Goal: Task Accomplishment & Management: Complete application form

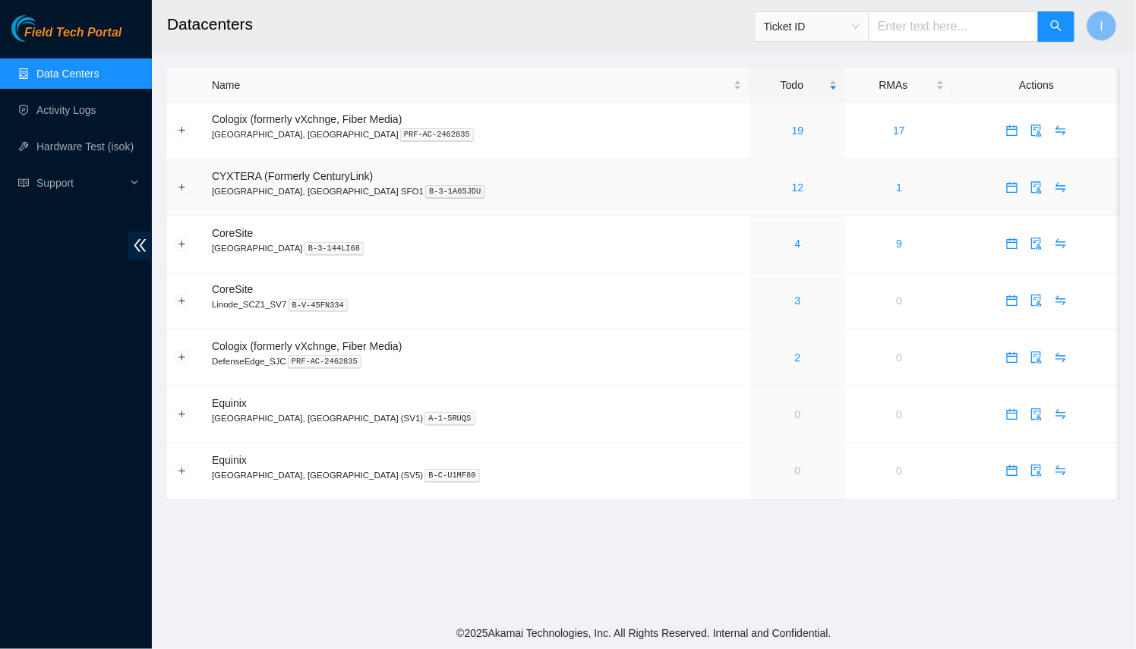
drag, startPoint x: 735, startPoint y: 185, endPoint x: 743, endPoint y: 184, distance: 7.6
click at [759, 184] on div "12" at bounding box center [798, 187] width 79 height 17
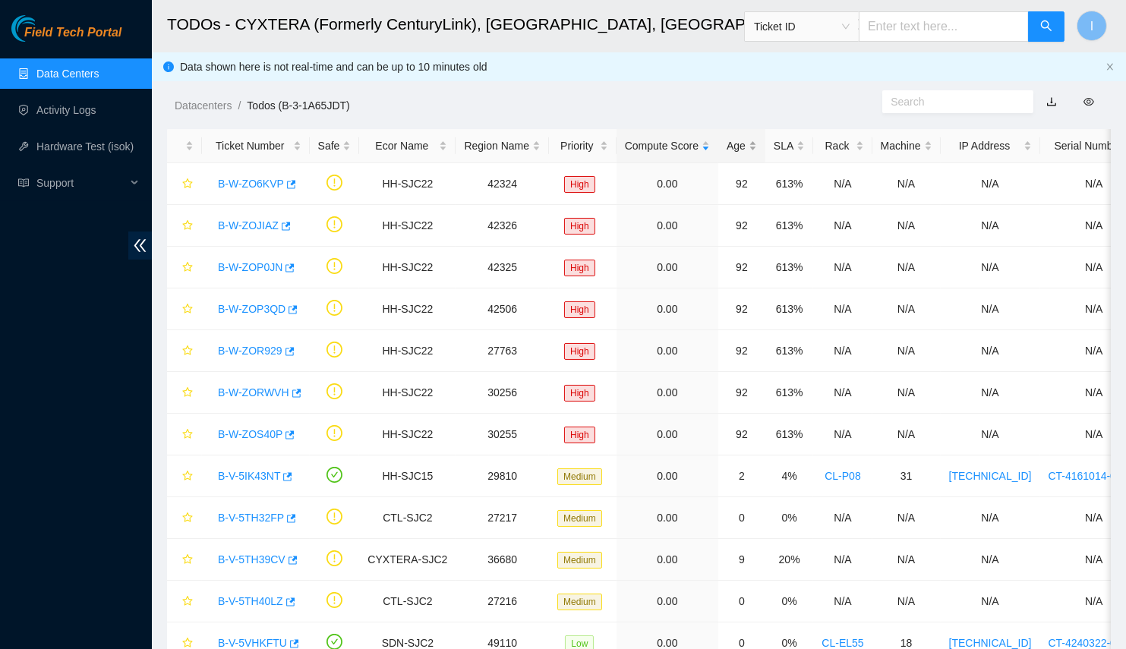
click at [727, 154] on div "Age" at bounding box center [742, 145] width 30 height 17
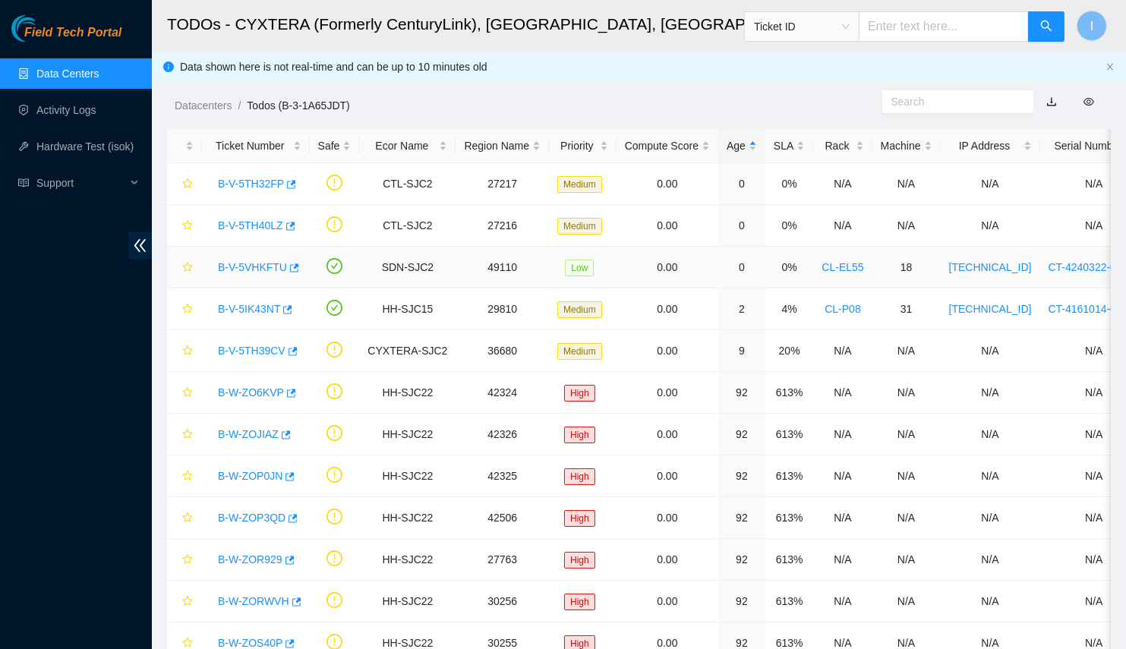
click at [245, 269] on link "B-V-5VHKFTU" at bounding box center [252, 267] width 69 height 12
click at [245, 226] on link "B-V-5TH40LZ" at bounding box center [250, 225] width 65 height 12
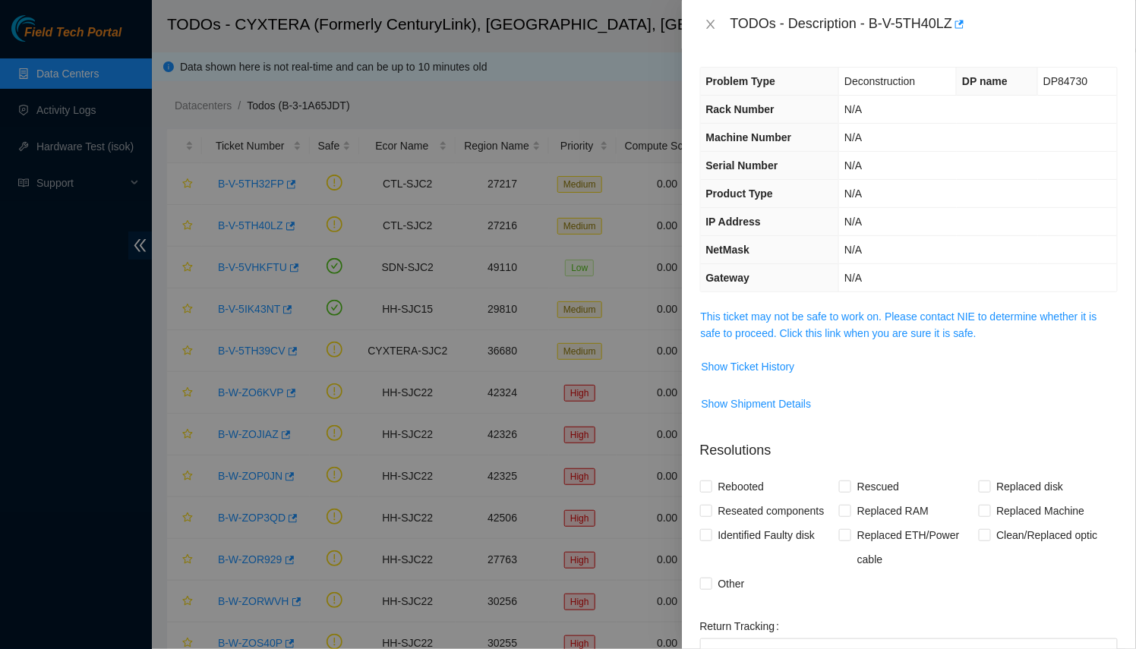
click at [847, 357] on span "Show Ticket History" at bounding box center [909, 367] width 416 height 24
click at [823, 333] on link "This ticket may not be safe to work on. Please contact NIE to determine whether…" at bounding box center [899, 325] width 396 height 29
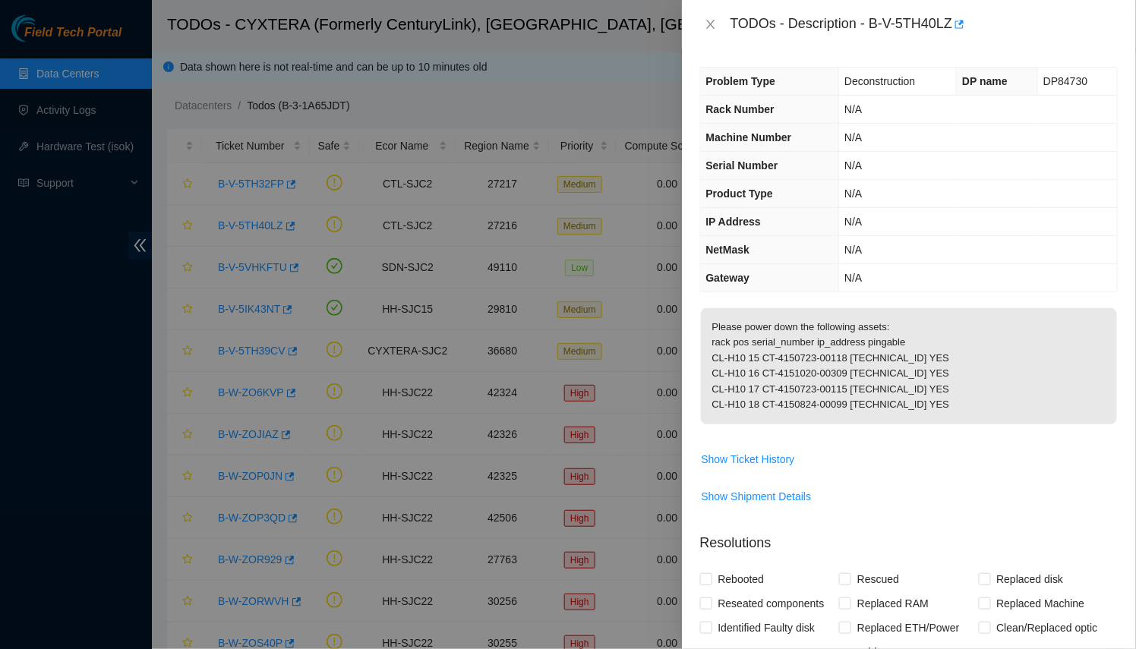
click at [261, 172] on div at bounding box center [568, 324] width 1136 height 649
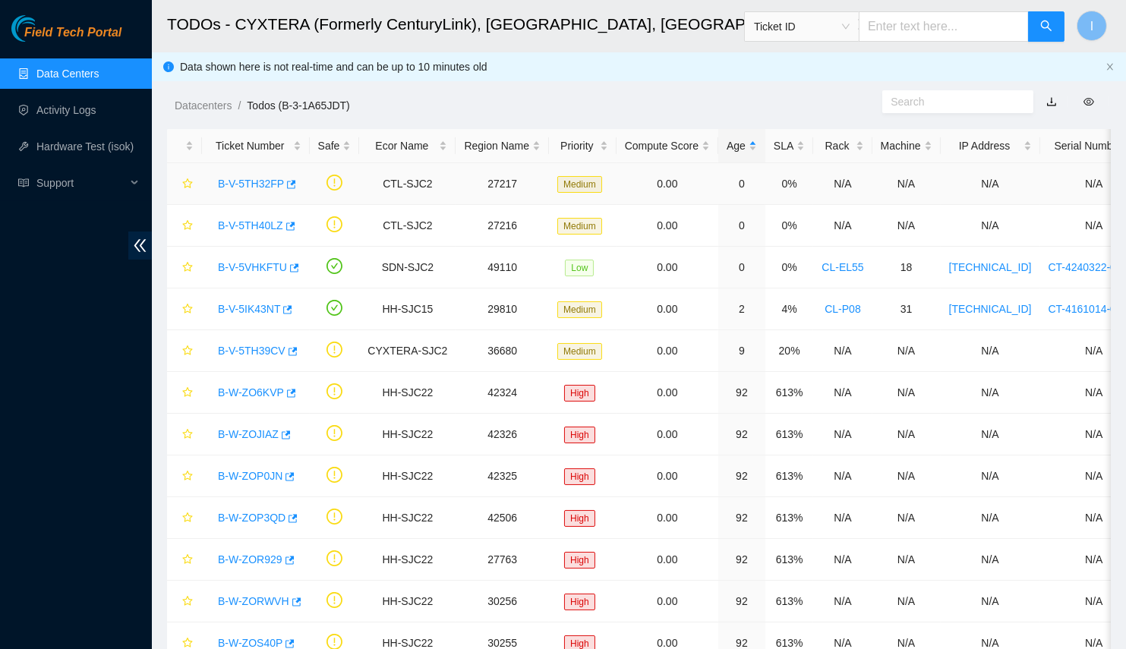
click at [261, 179] on link "B-V-5TH32FP" at bounding box center [251, 184] width 66 height 12
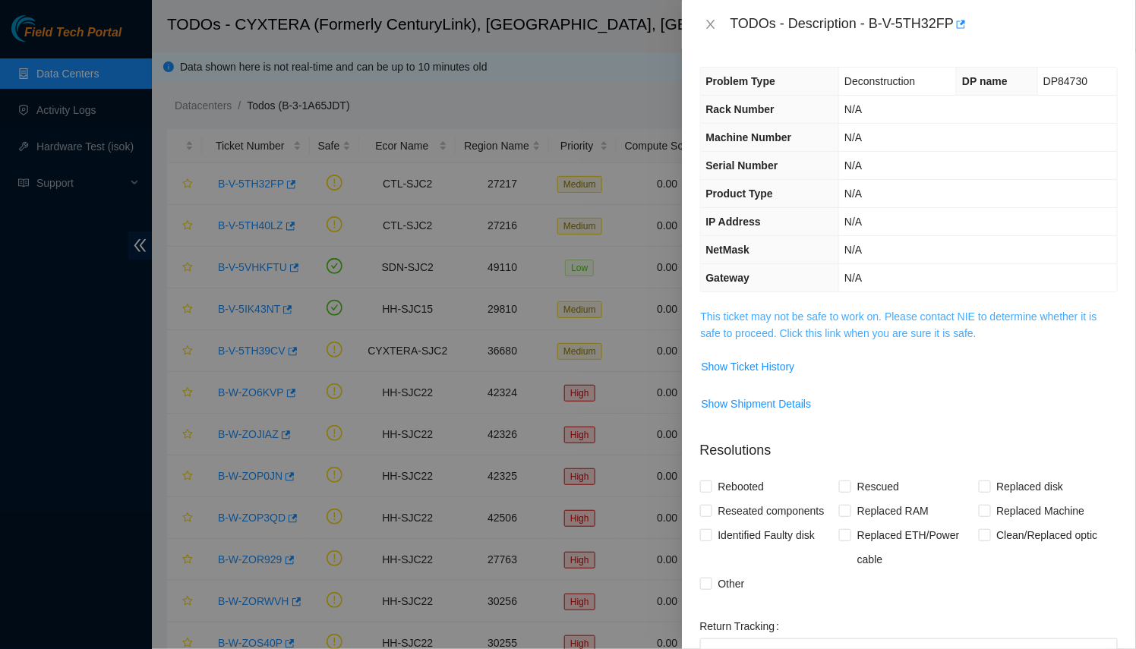
click at [826, 317] on link "This ticket may not be safe to work on. Please contact NIE to determine whether…" at bounding box center [899, 325] width 396 height 29
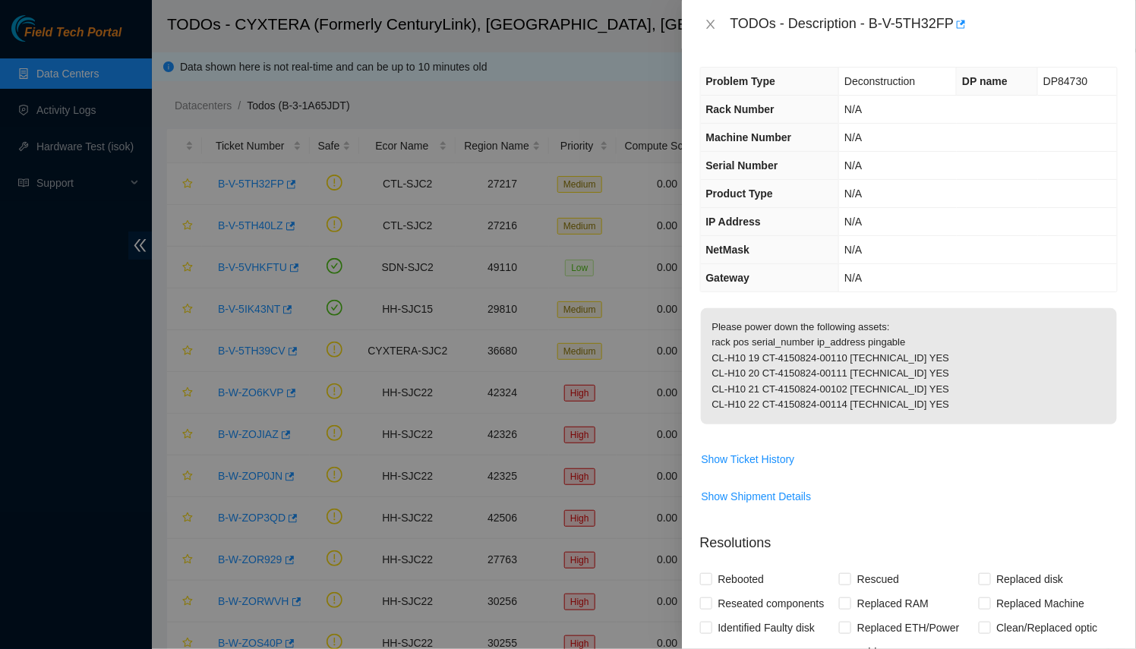
click at [225, 263] on div at bounding box center [568, 324] width 1136 height 649
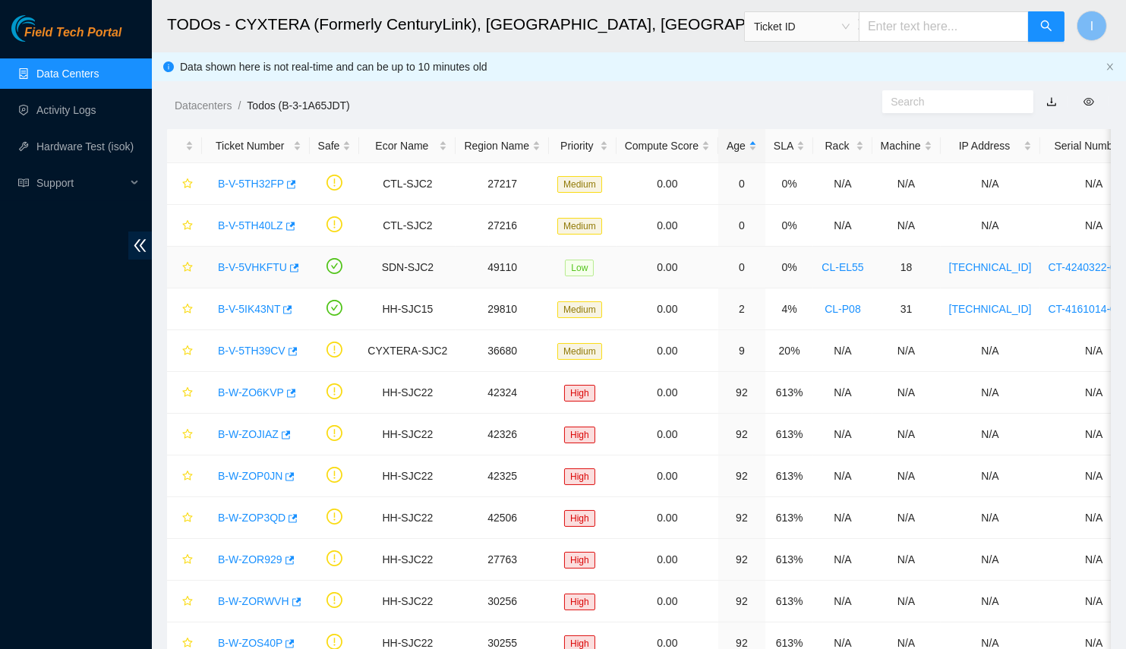
click at [230, 264] on link "B-V-5VHKFTU" at bounding box center [252, 267] width 69 height 12
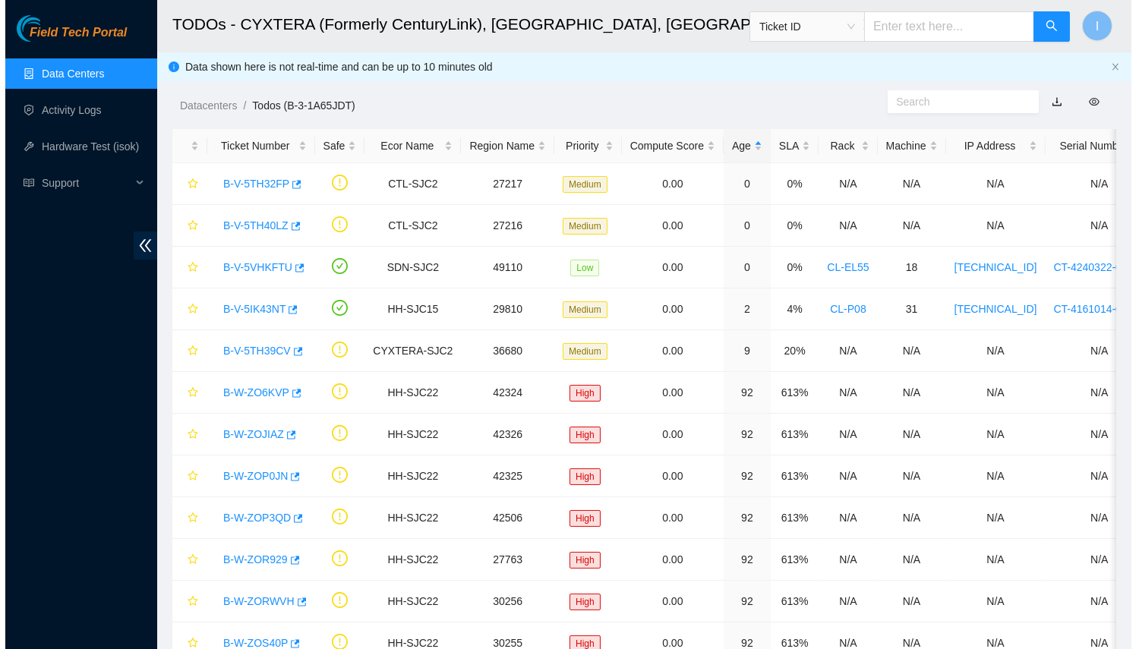
scroll to position [9, 0]
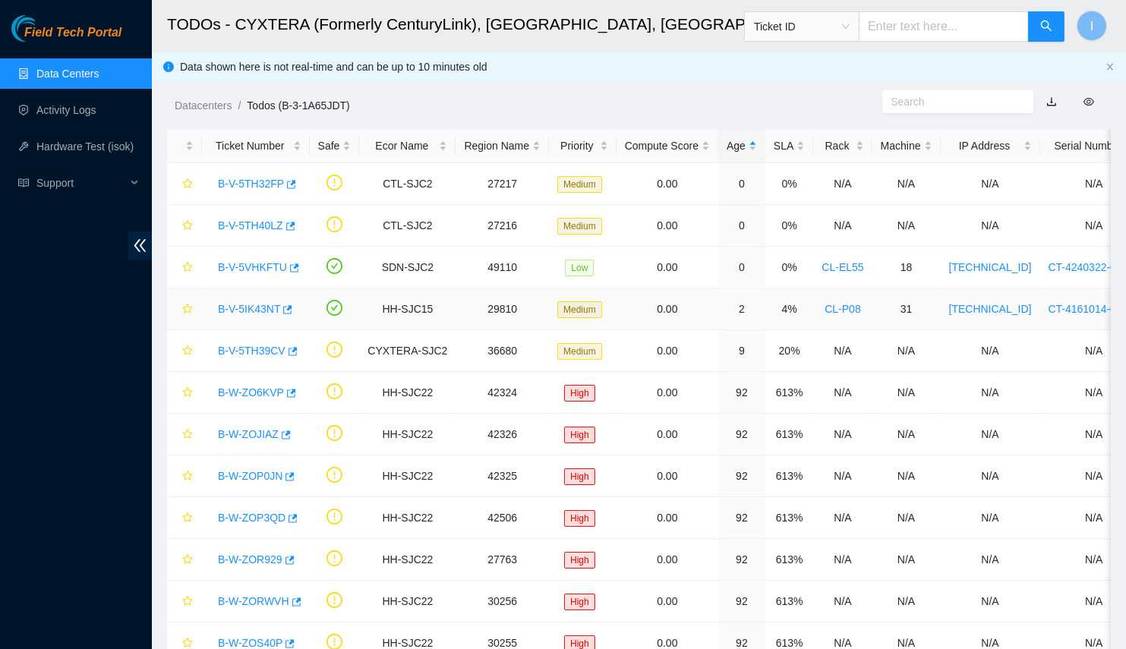
click at [245, 308] on link "B-V-5IK43NT" at bounding box center [249, 309] width 62 height 12
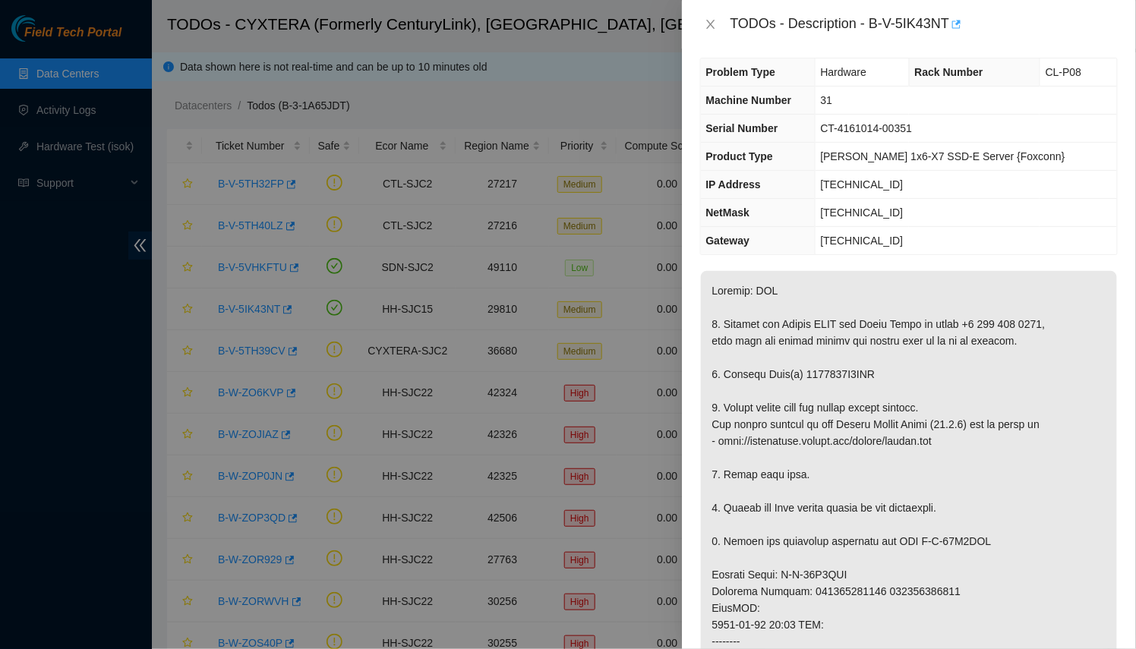
click at [961, 27] on icon "button" at bounding box center [955, 24] width 11 height 11
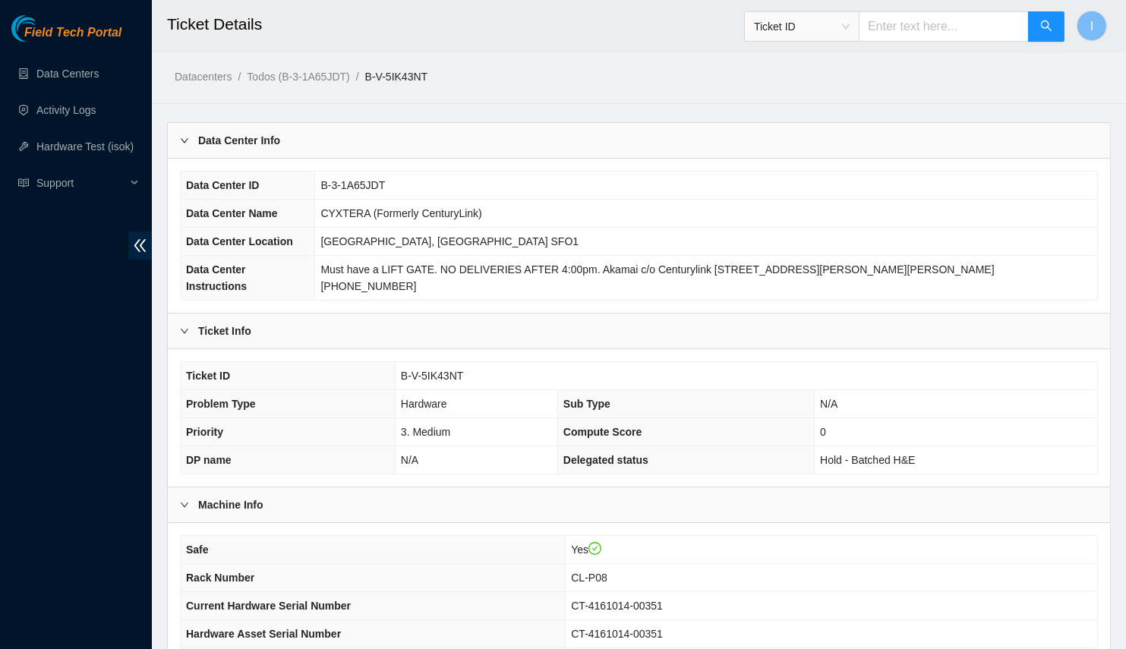
click at [586, 148] on div "Data Center Info" at bounding box center [639, 140] width 943 height 35
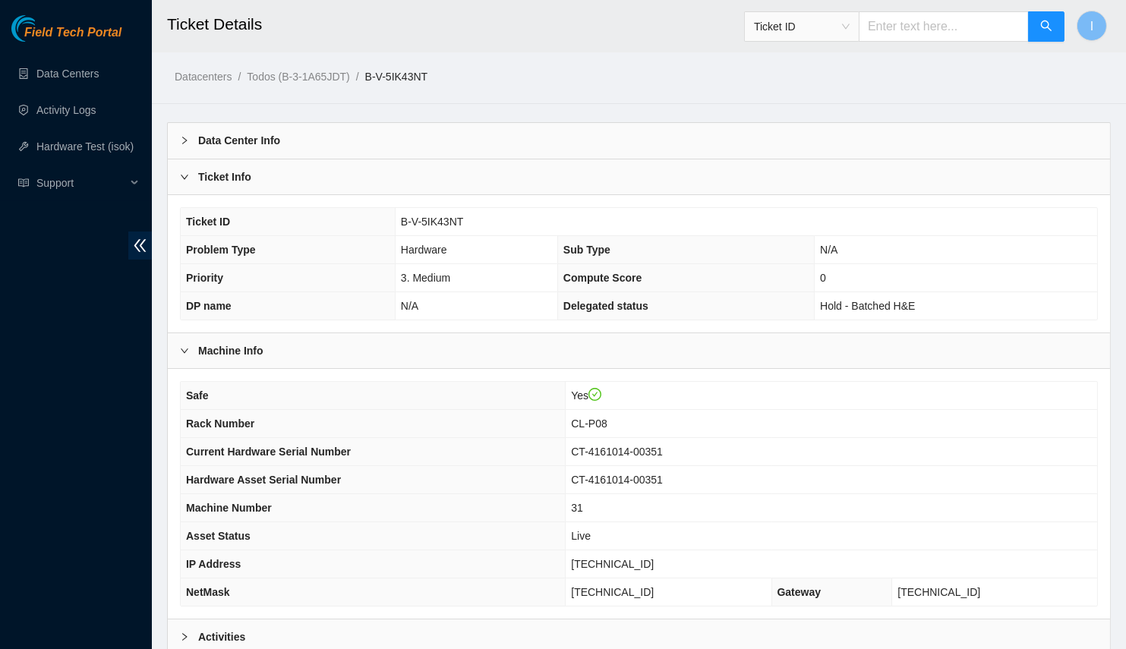
scroll to position [150, 0]
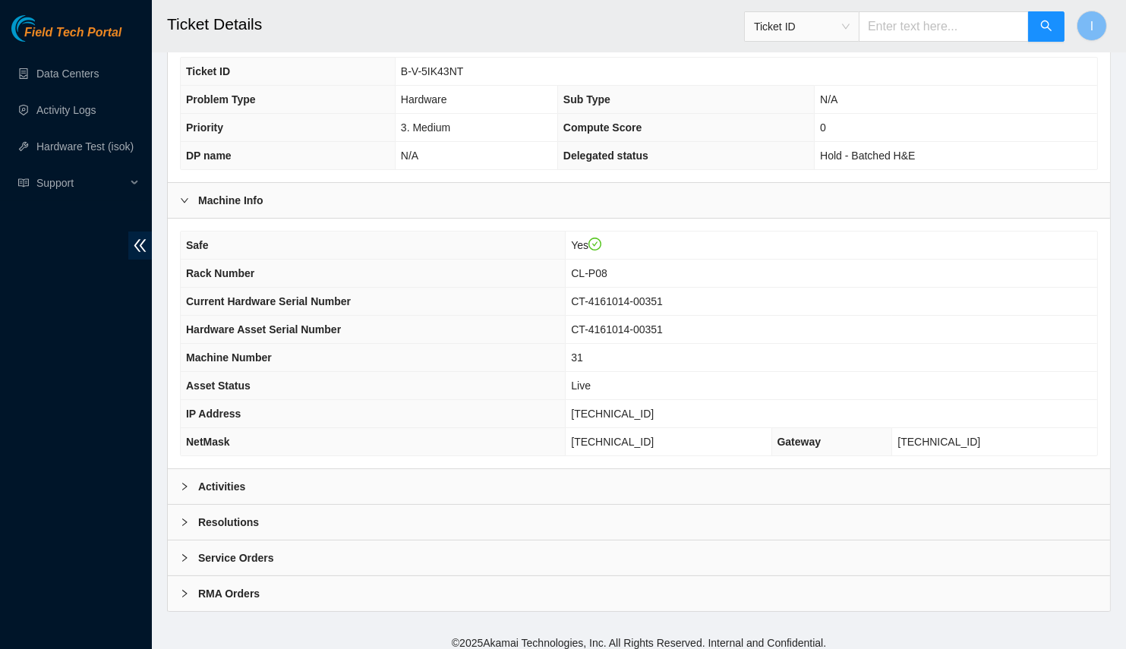
click at [336, 469] on div "Activities" at bounding box center [639, 486] width 943 height 35
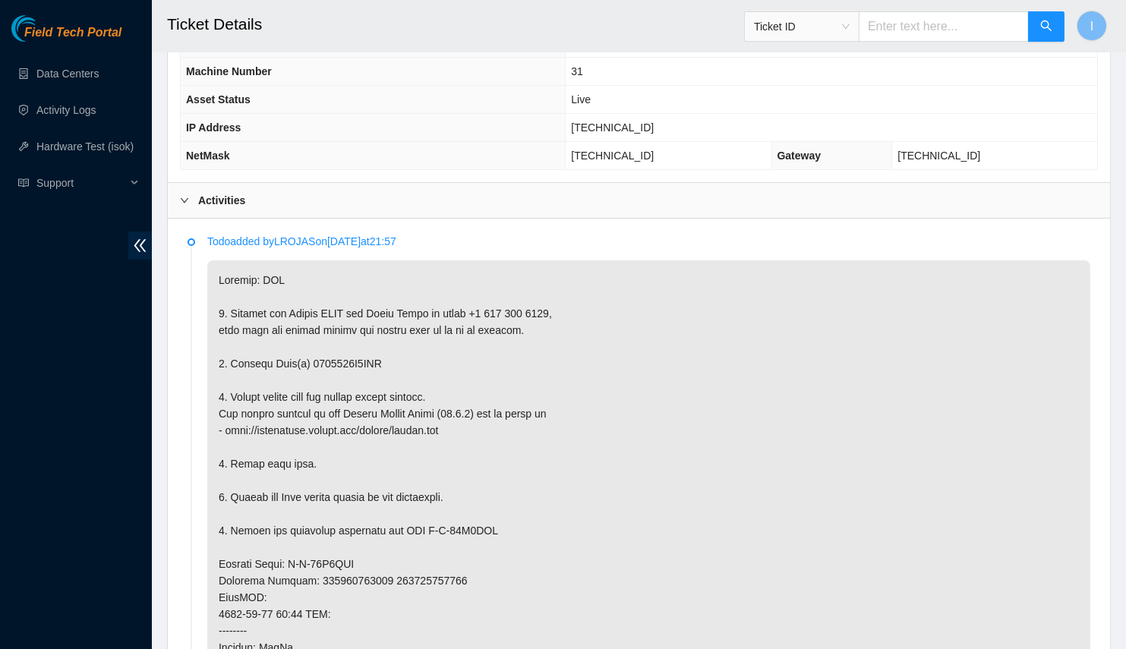
scroll to position [784, 0]
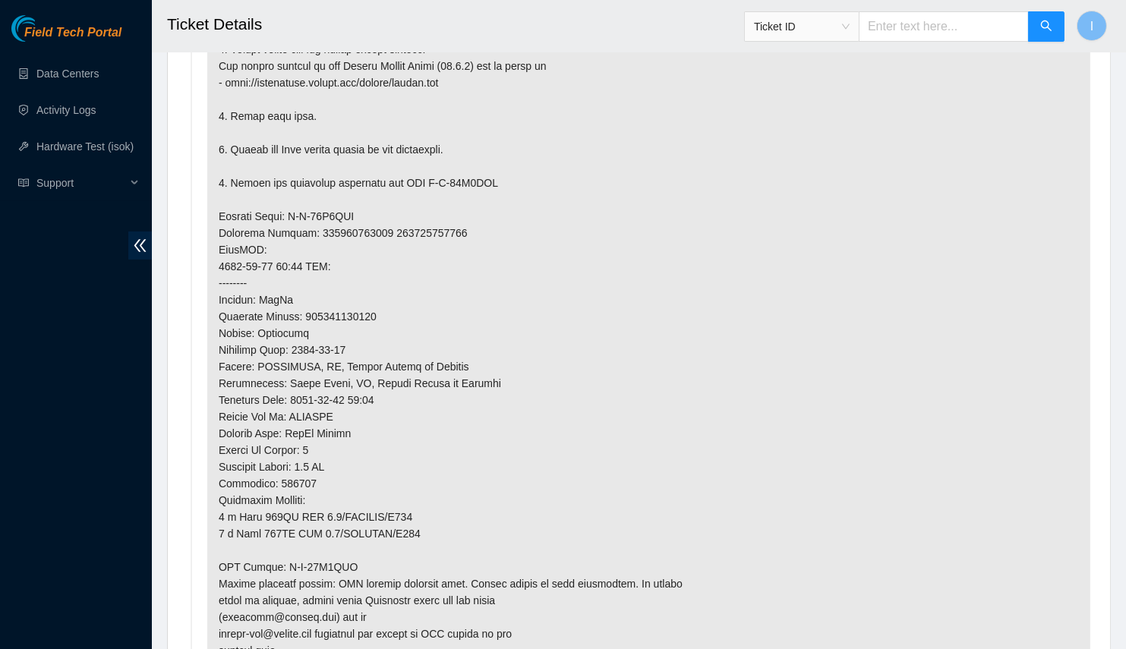
click at [333, 305] on p at bounding box center [648, 317] width 883 height 808
copy p "463470040496"
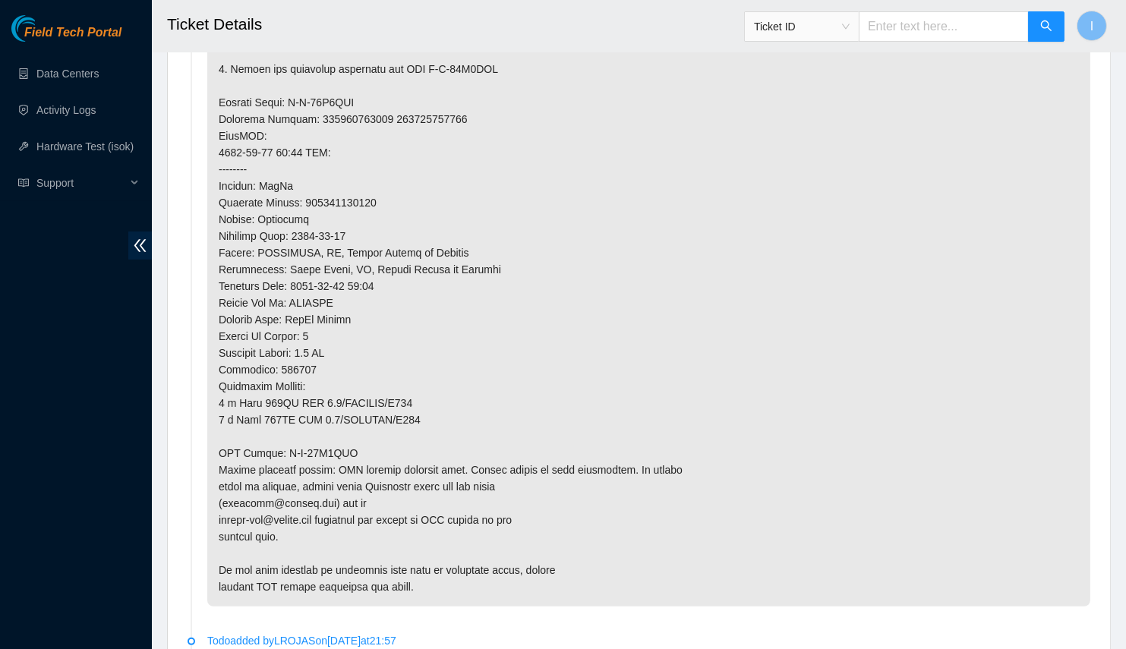
scroll to position [897, 0]
click at [346, 116] on p at bounding box center [648, 203] width 883 height 808
copy p "425421593689"
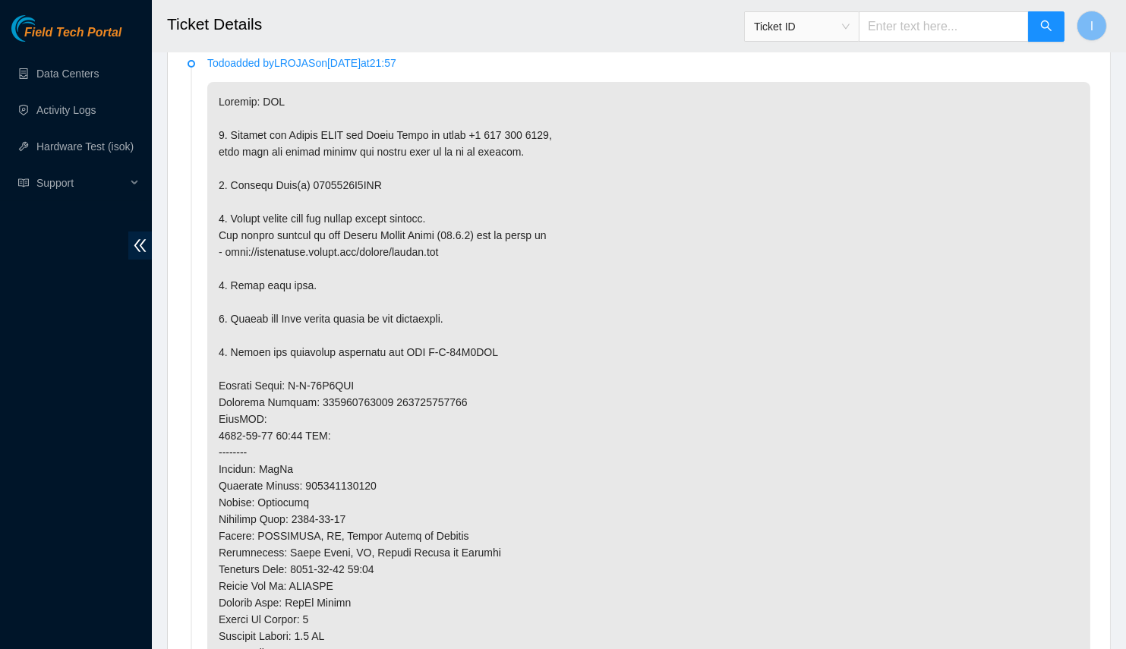
scroll to position [614, 0]
click at [355, 184] on p at bounding box center [648, 487] width 883 height 808
copy p "1634141D8AAF"
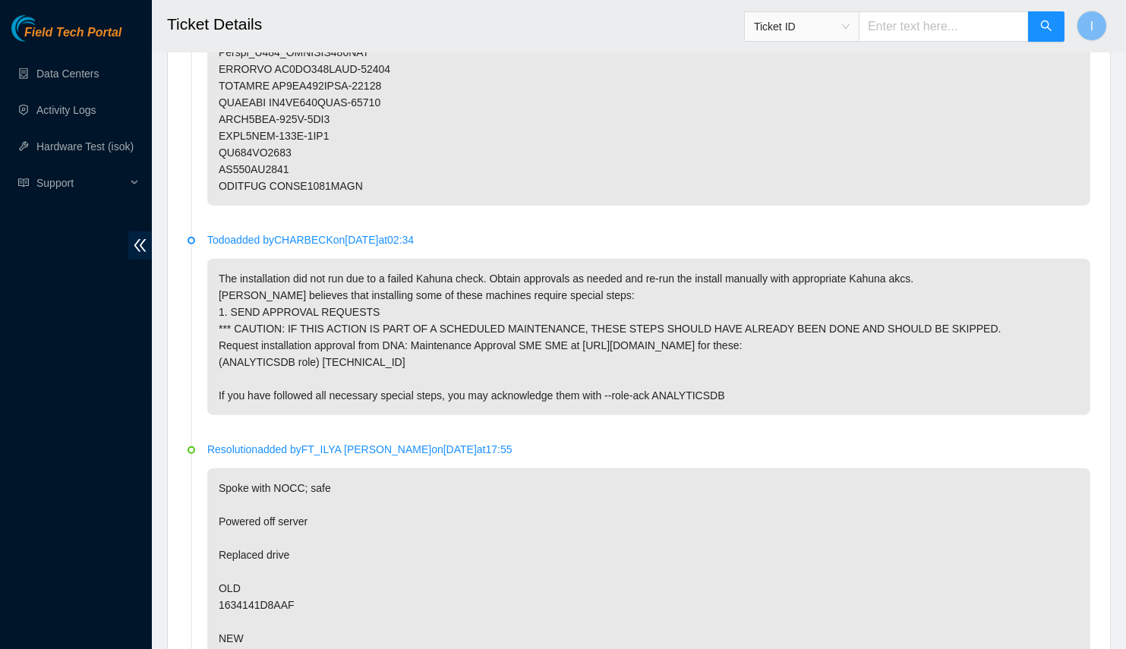
scroll to position [2518, 0]
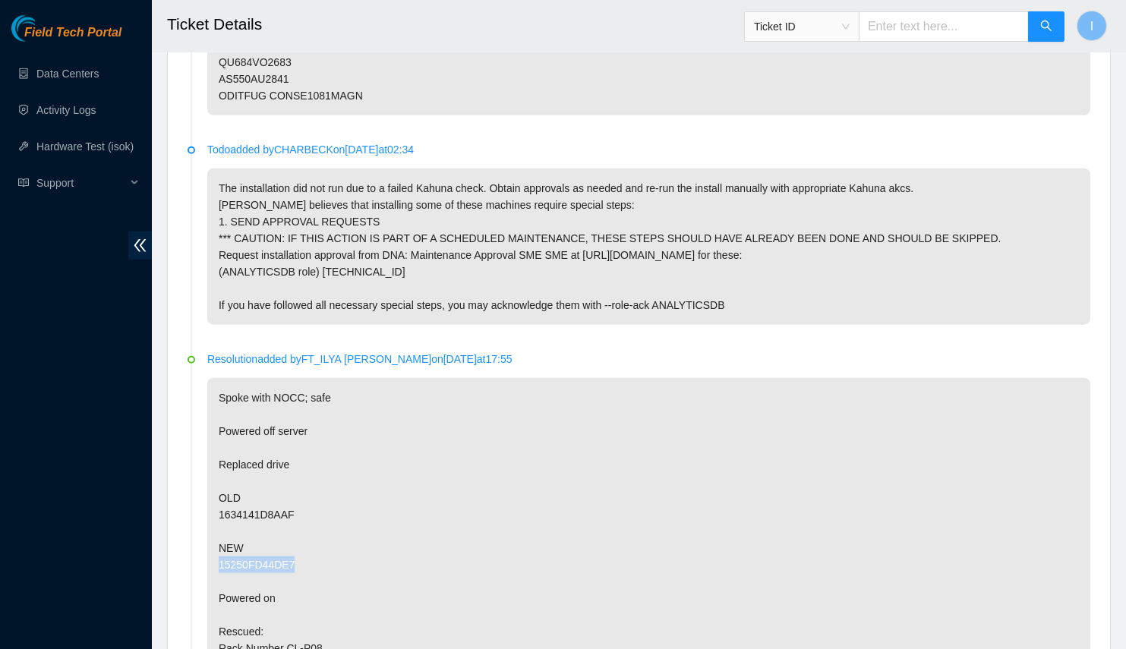
copy p "15250FD44DE7"
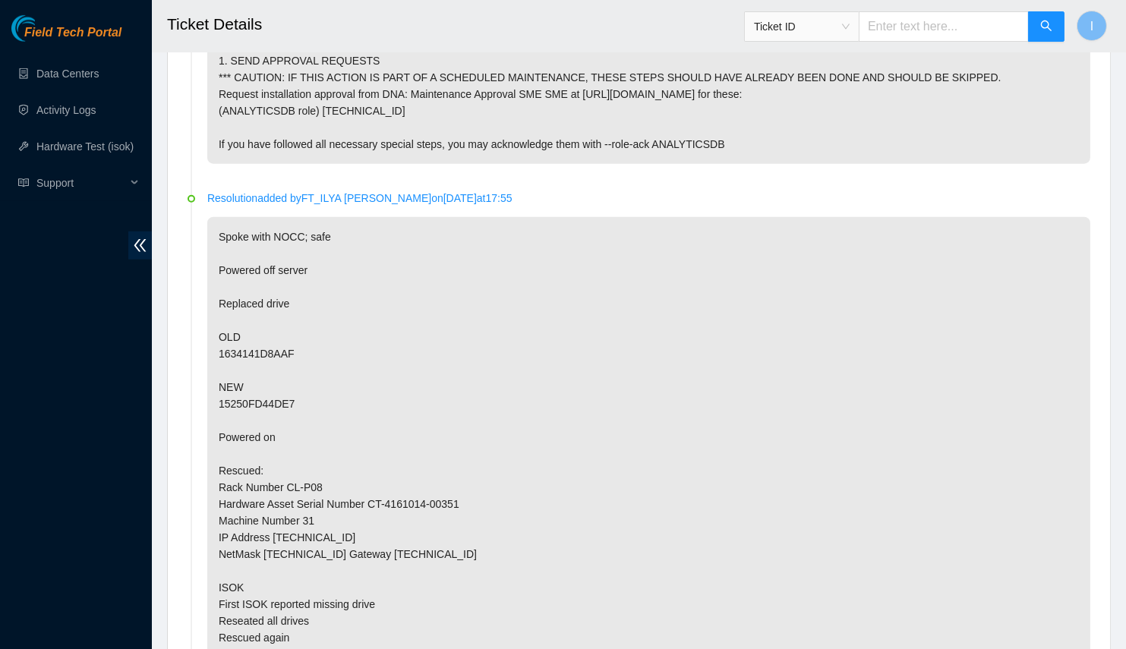
scroll to position [2695, 0]
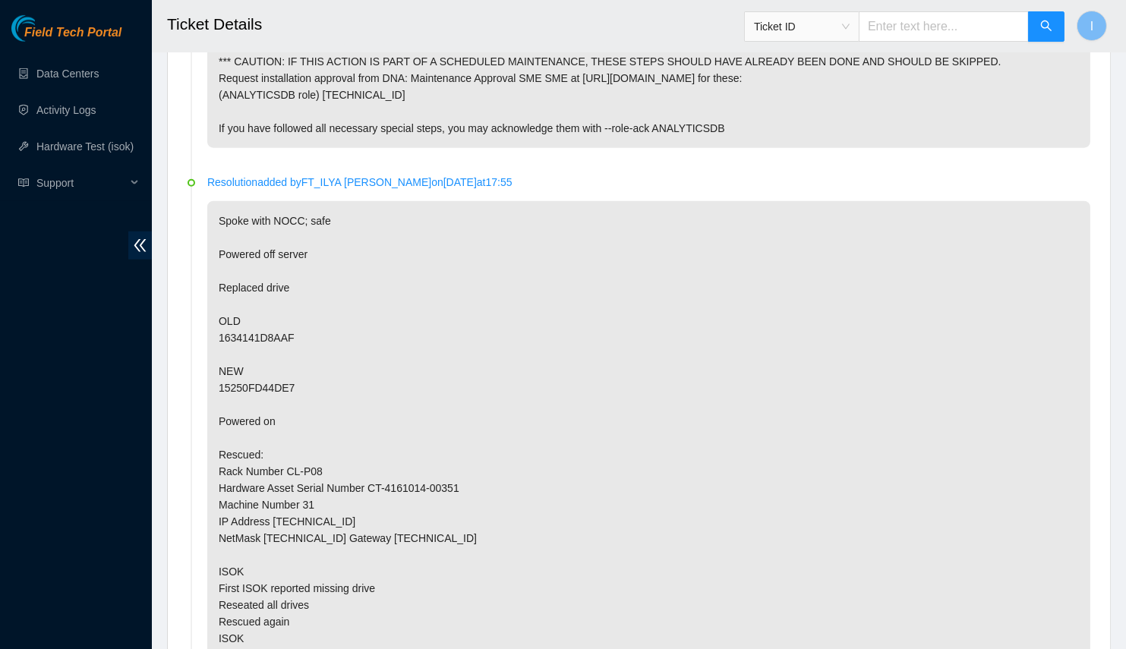
click at [254, 343] on p "Spoke with NOCC; safe Powered off server Replaced drive OLD 1634141D8AAF NEW 15…" at bounding box center [648, 488] width 883 height 574
copy p "1634141D8AAF"
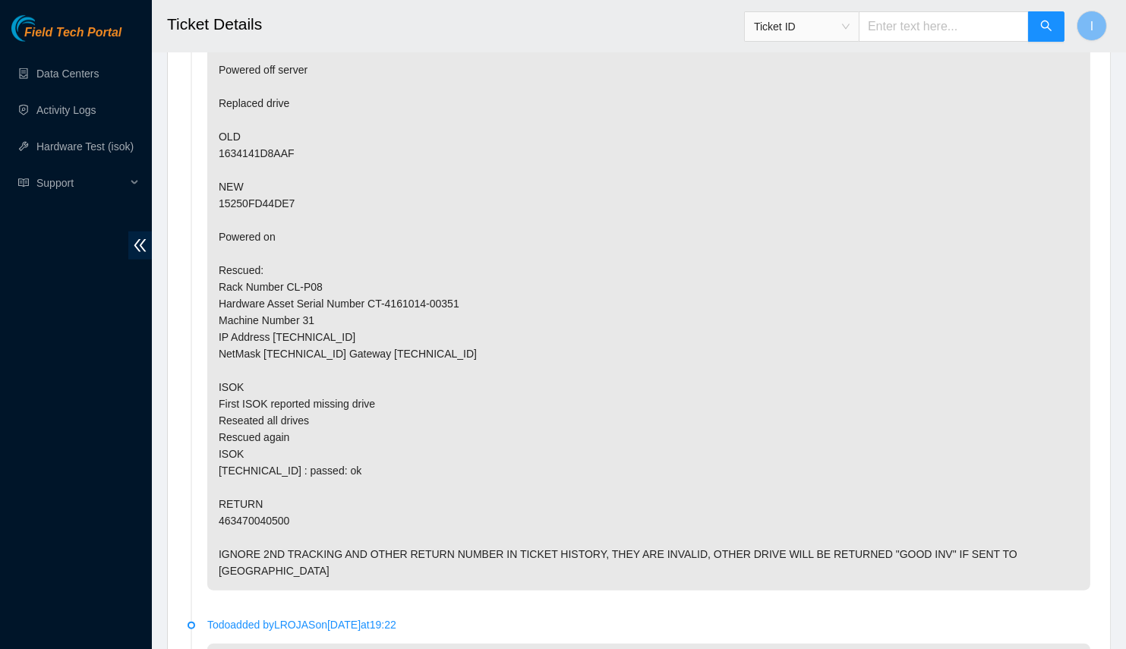
scroll to position [2880, 0]
click at [248, 532] on p "Spoke with NOCC; safe Powered off server Replaced drive OLD 1634141D8AAF NEW 15…" at bounding box center [648, 303] width 883 height 574
copy p "463470040500"
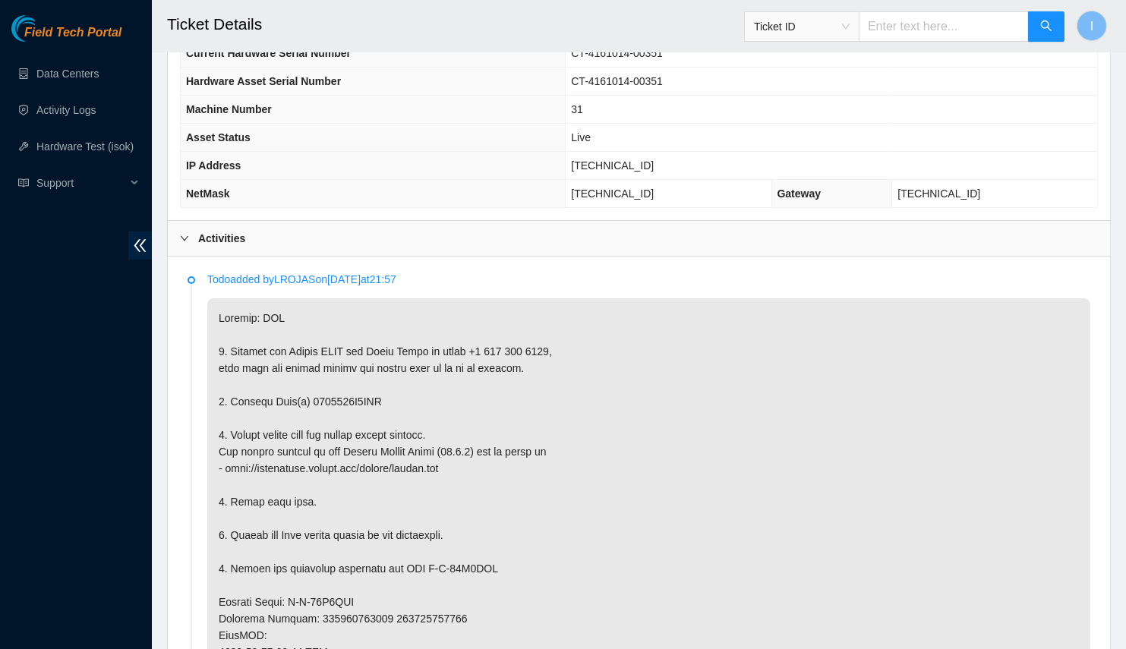
scroll to position [371, 0]
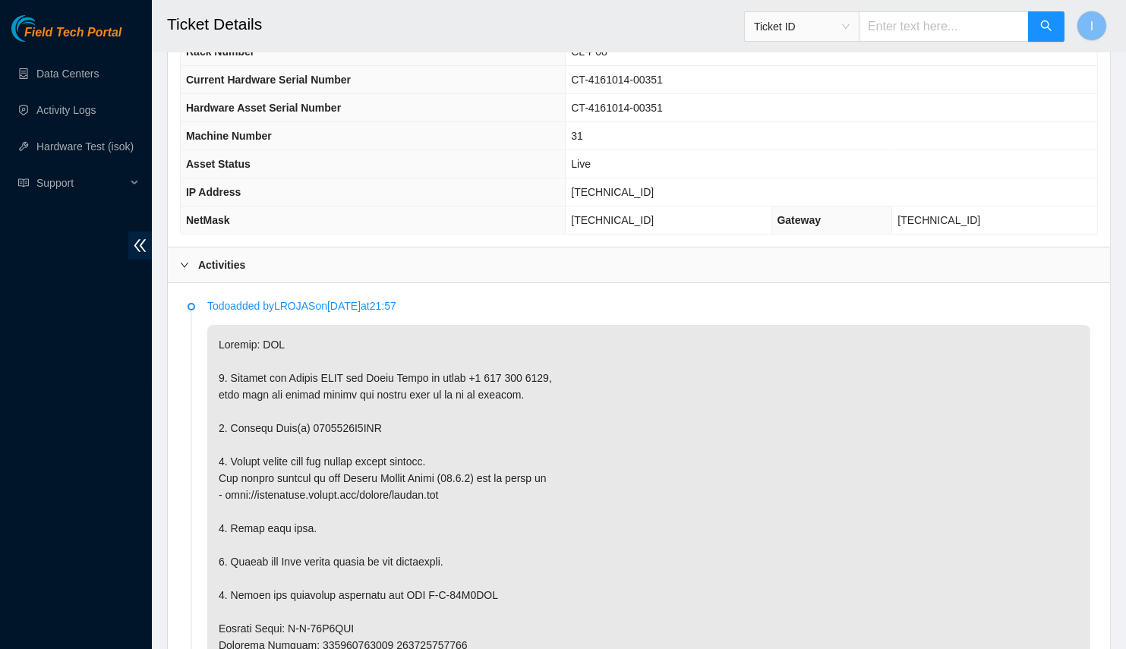
copy p "1634141D8AAF"
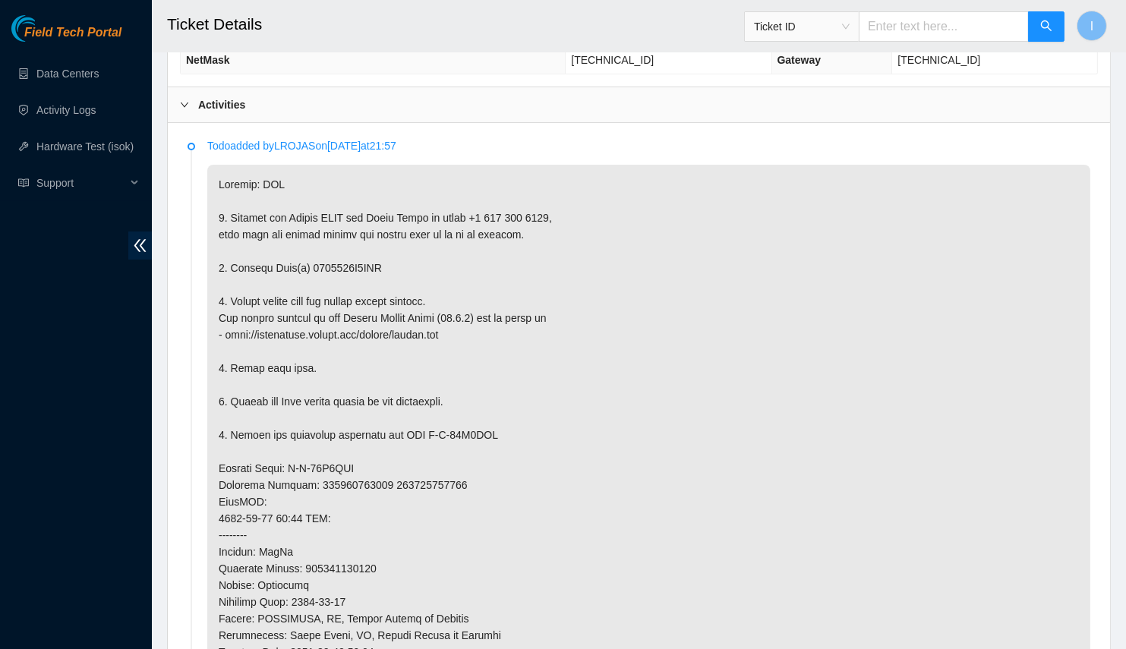
scroll to position [532, 0]
click at [365, 477] on p at bounding box center [648, 568] width 883 height 808
copy p "425421593689"
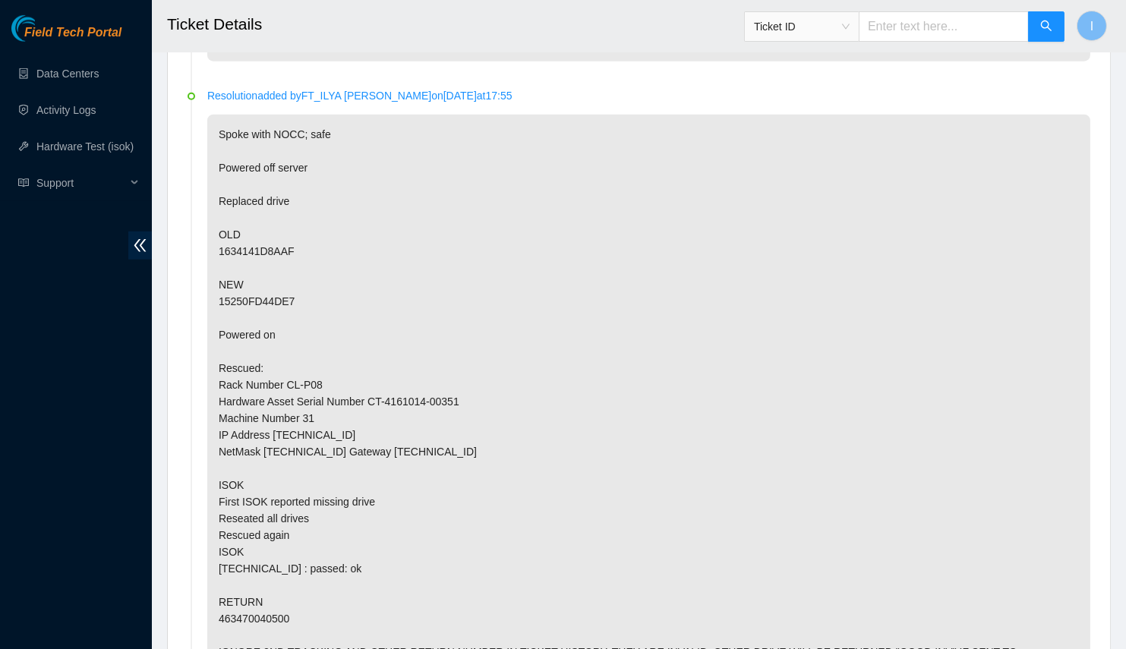
scroll to position [2780, 0]
click at [267, 300] on p "Spoke with NOCC; safe Powered off server Replaced drive OLD 1634141D8AAF NEW 15…" at bounding box center [648, 402] width 883 height 574
click at [268, 308] on p "Spoke with NOCC; safe Powered off server Replaced drive OLD 1634141D8AAF NEW 15…" at bounding box center [648, 402] width 883 height 574
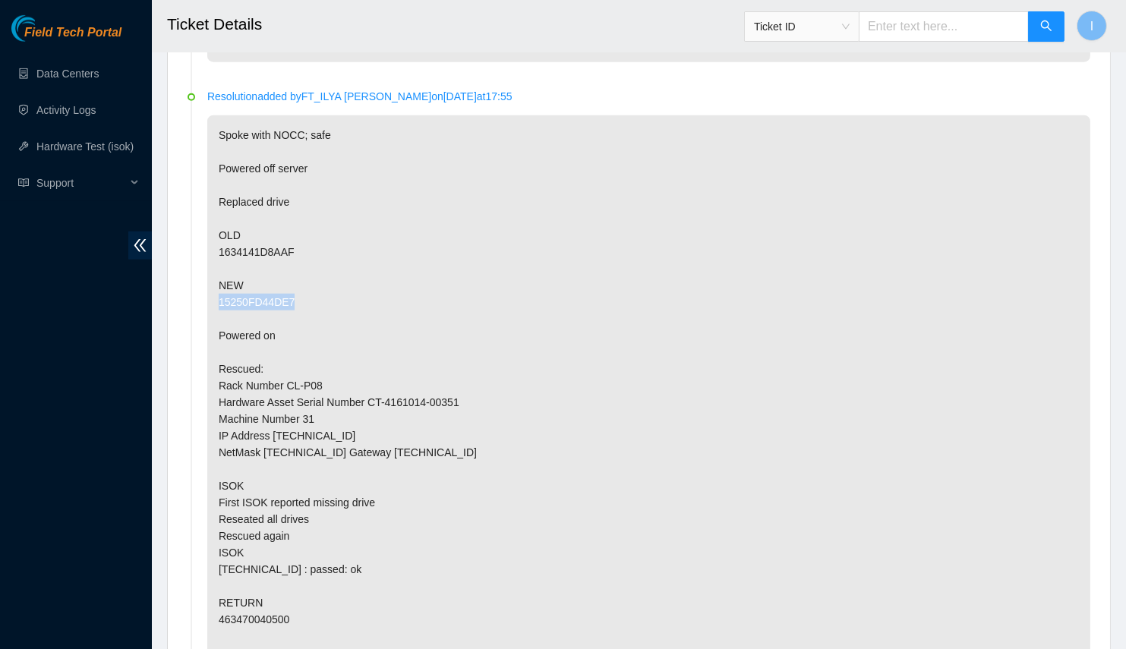
copy p "15250FD44DE7"
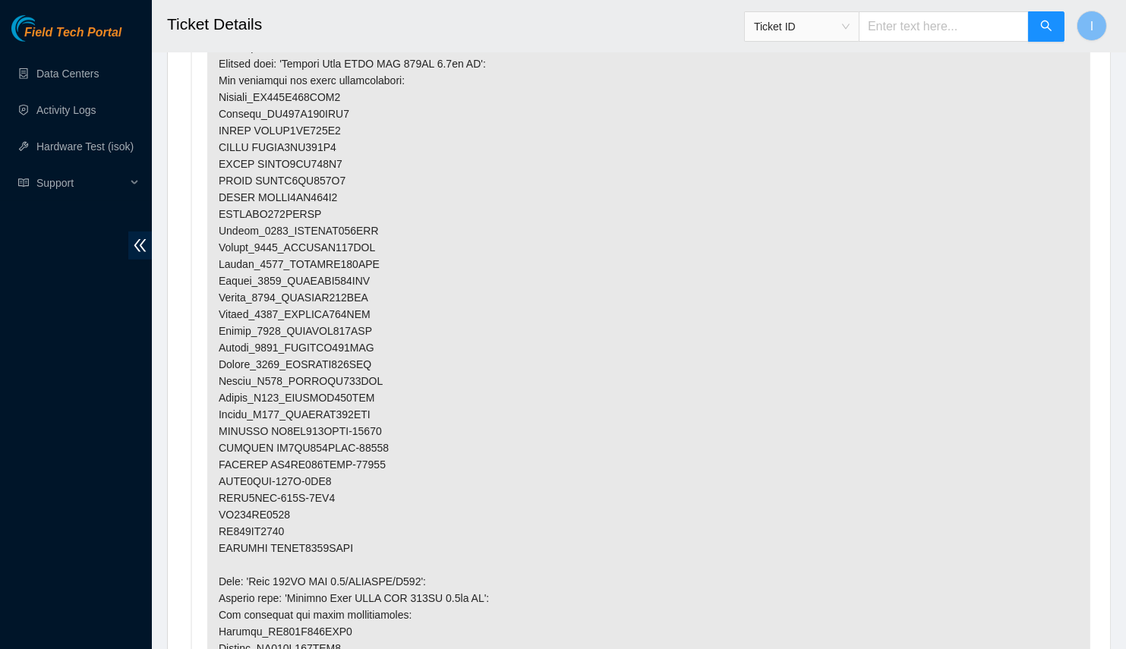
scroll to position [1485, 0]
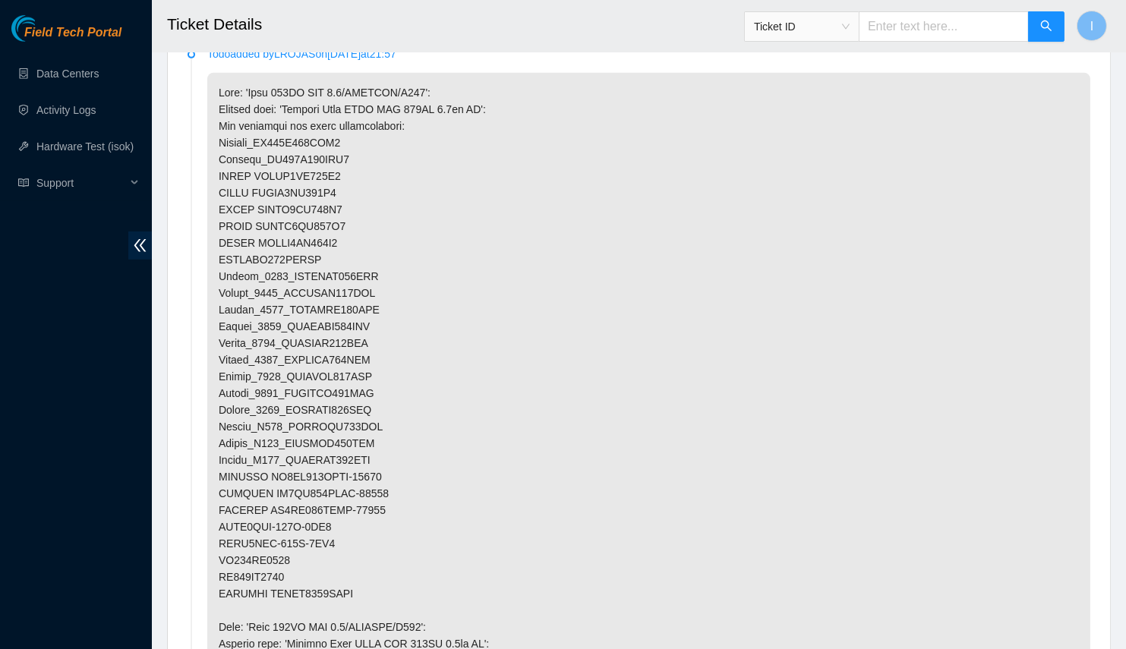
click at [911, 159] on p at bounding box center [648, 610] width 883 height 1075
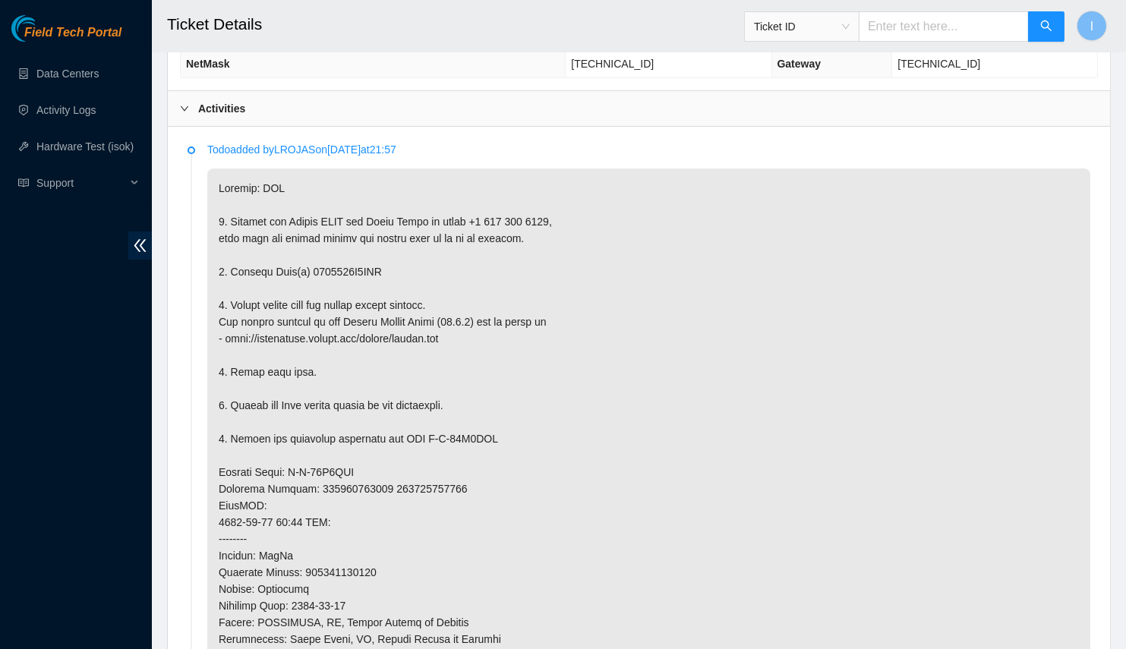
scroll to position [538, 0]
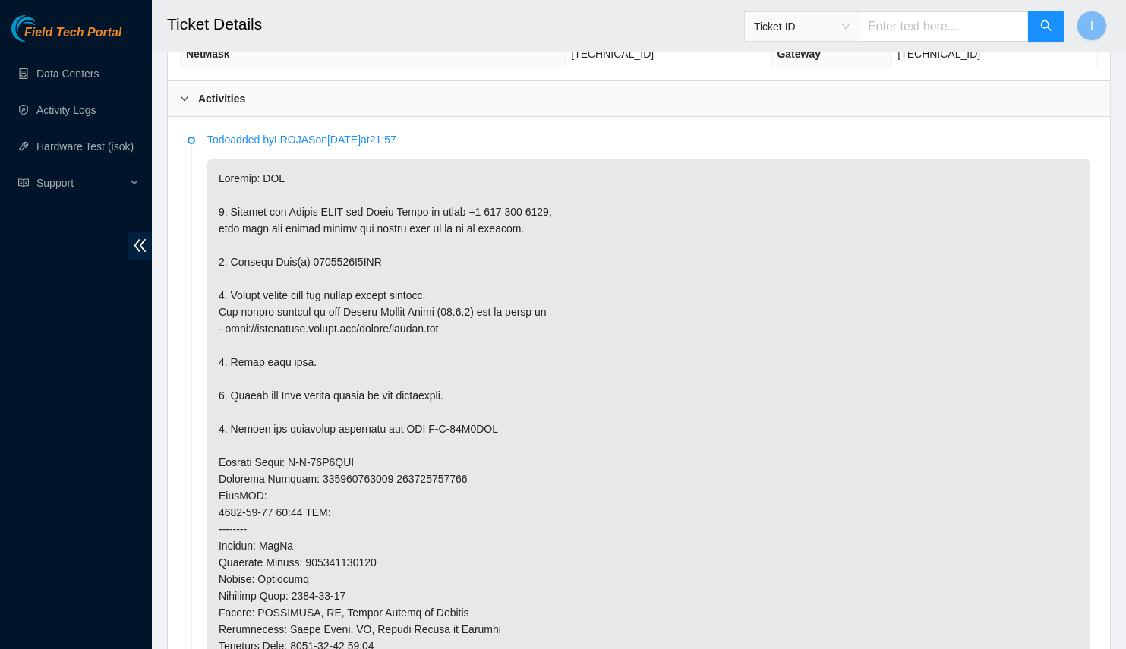
click at [467, 421] on p at bounding box center [648, 563] width 883 height 808
copy p "12B1XIM"
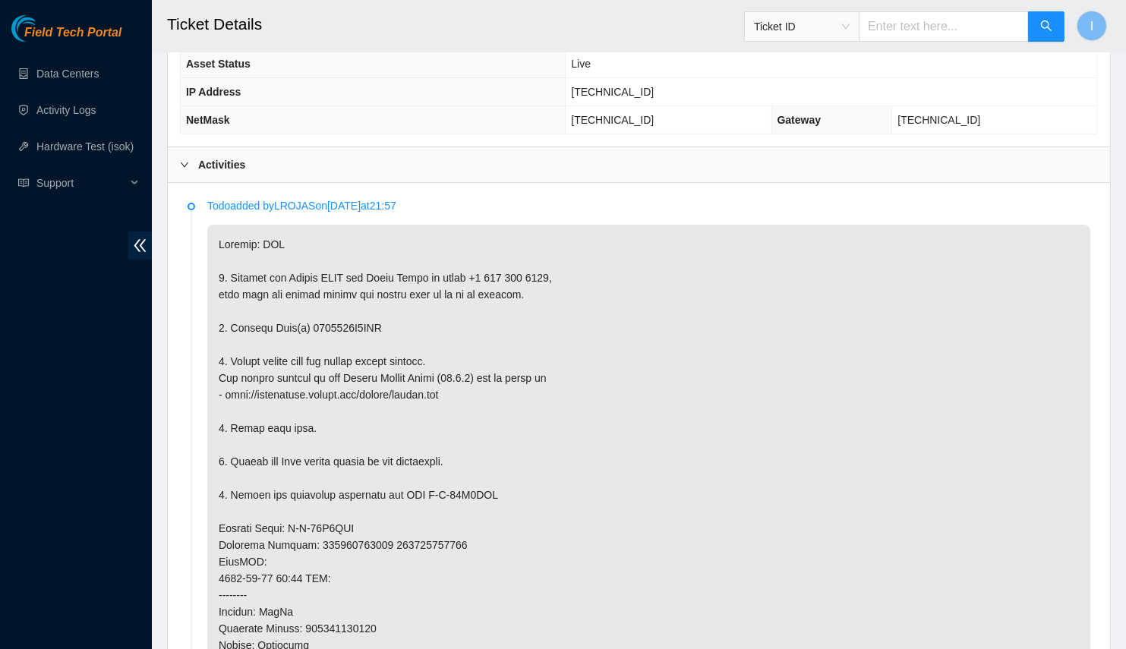
scroll to position [7331, 0]
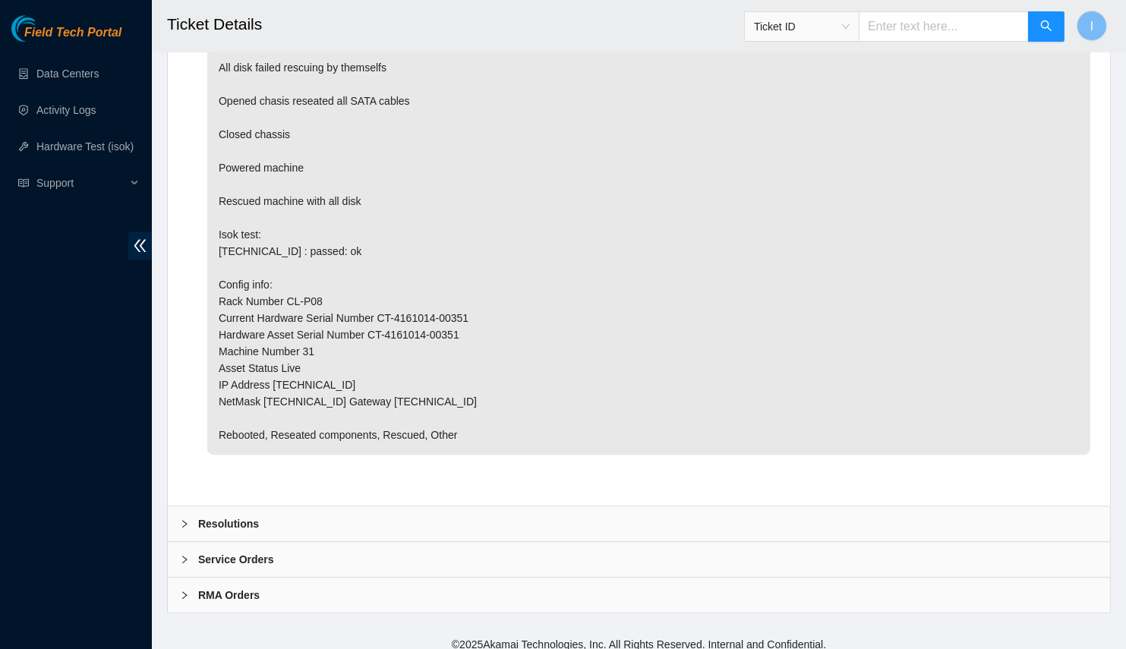
click at [798, 517] on div "Resolutions" at bounding box center [639, 524] width 943 height 35
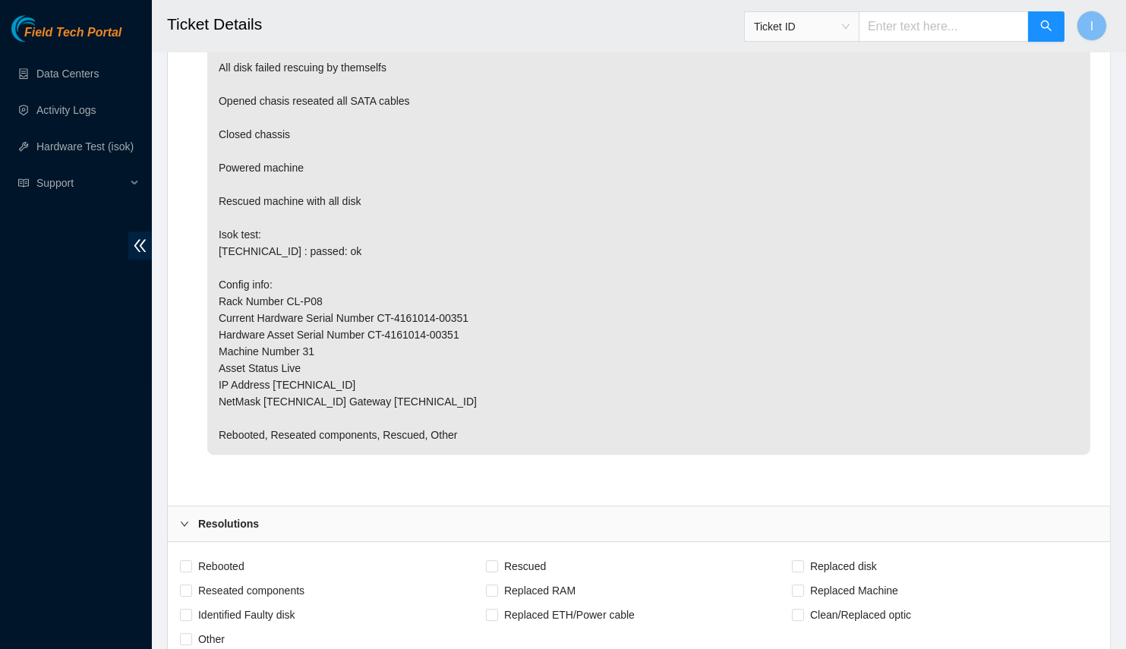
scroll to position [7720, 0]
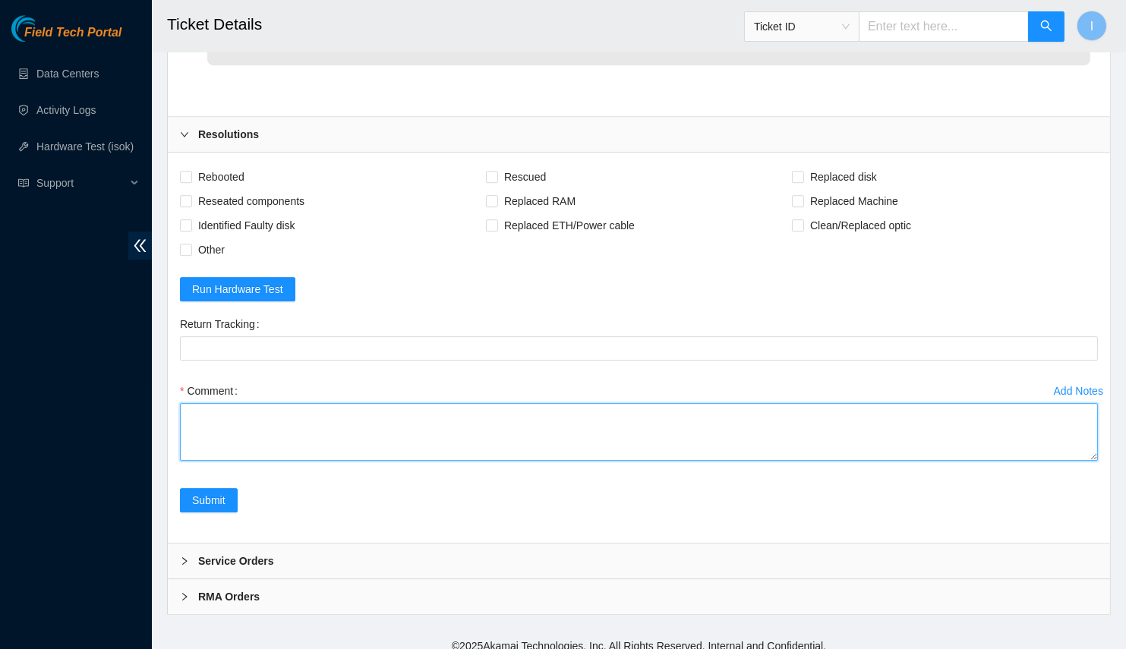
click at [501, 408] on textarea "Comment" at bounding box center [639, 432] width 918 height 58
paste textarea "1634141D8AAF has been replaced with 15250FD44DE7 already with the provided trac…"
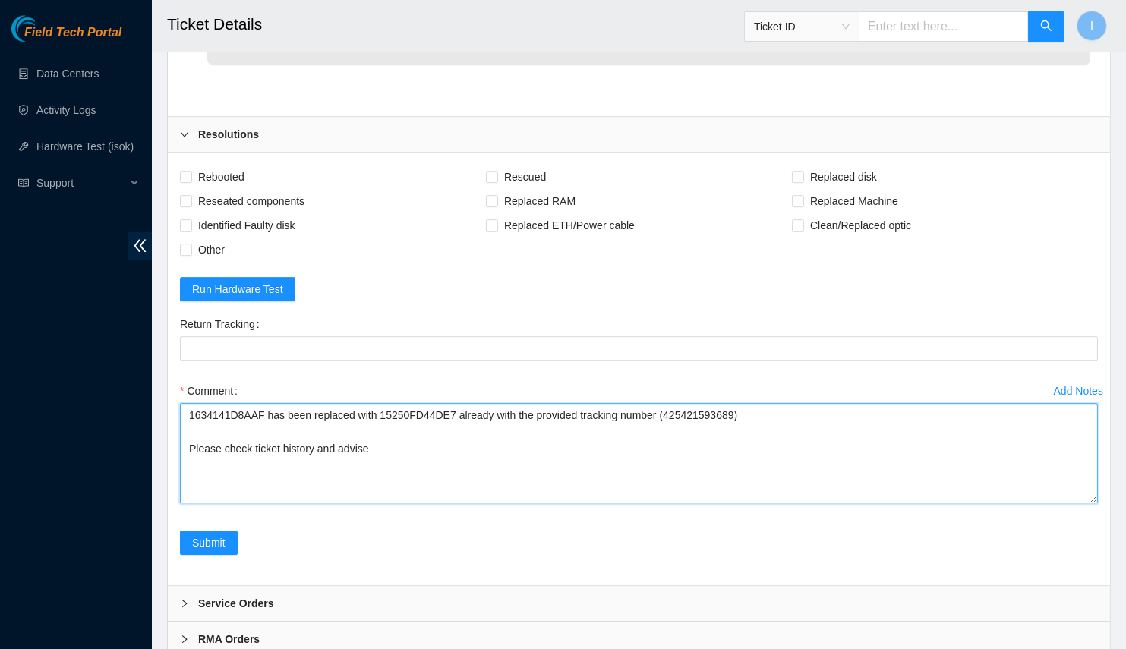
drag, startPoint x: 1095, startPoint y: 441, endPoint x: 1053, endPoint y: 649, distance: 212.2
click at [1053, 504] on textarea "1634141D8AAF has been replaced with 15250FD44DE7 already with the provided trac…" at bounding box center [639, 453] width 918 height 100
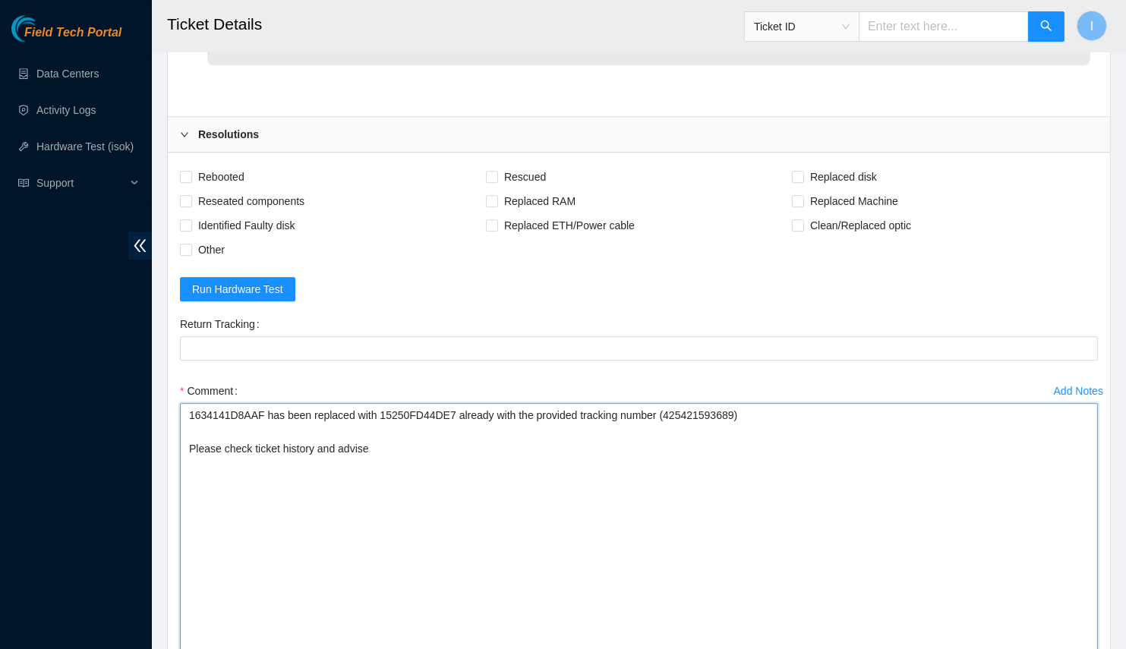
click at [800, 405] on textarea "1634141D8AAF has been replaced with 15250FD44DE7 already with the provided trac…" at bounding box center [639, 535] width 918 height 264
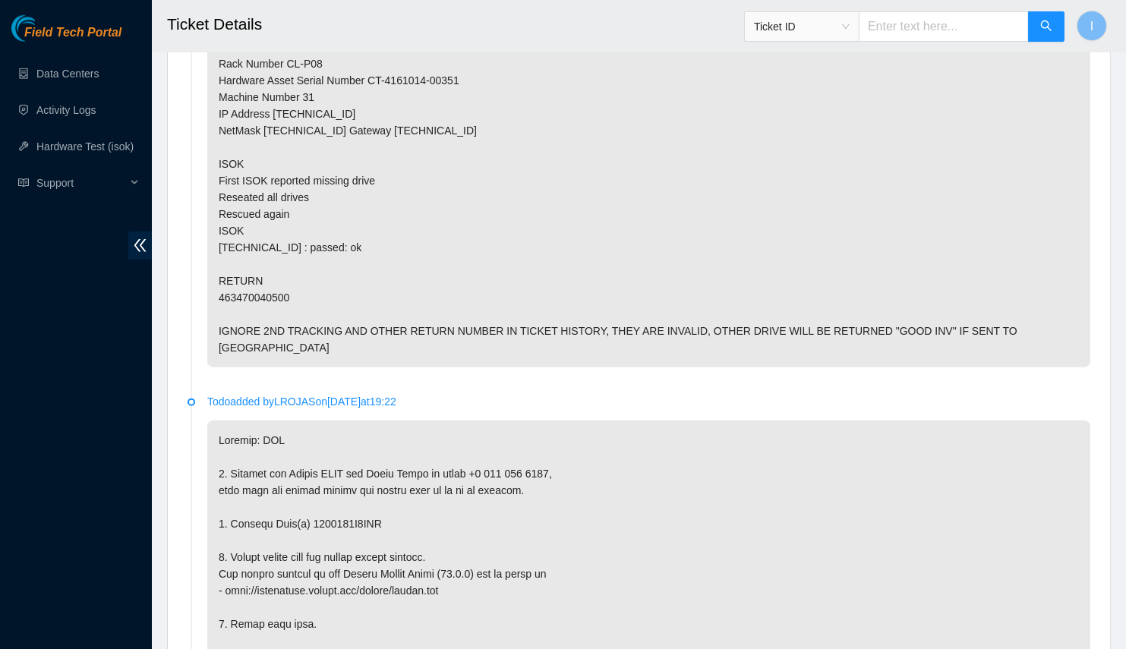
scroll to position [3102, 0]
click at [266, 305] on p "Spoke with NOCC; safe Powered off server Replaced drive OLD 1634141D8AAF NEW 15…" at bounding box center [648, 81] width 883 height 574
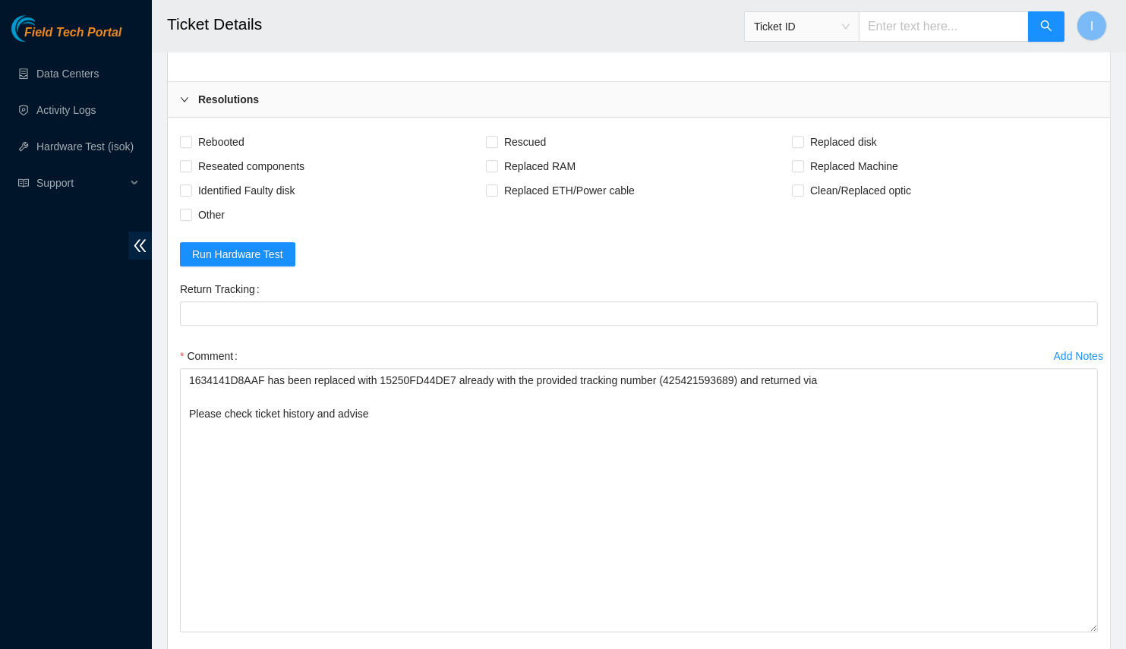
scroll to position [7928, 0]
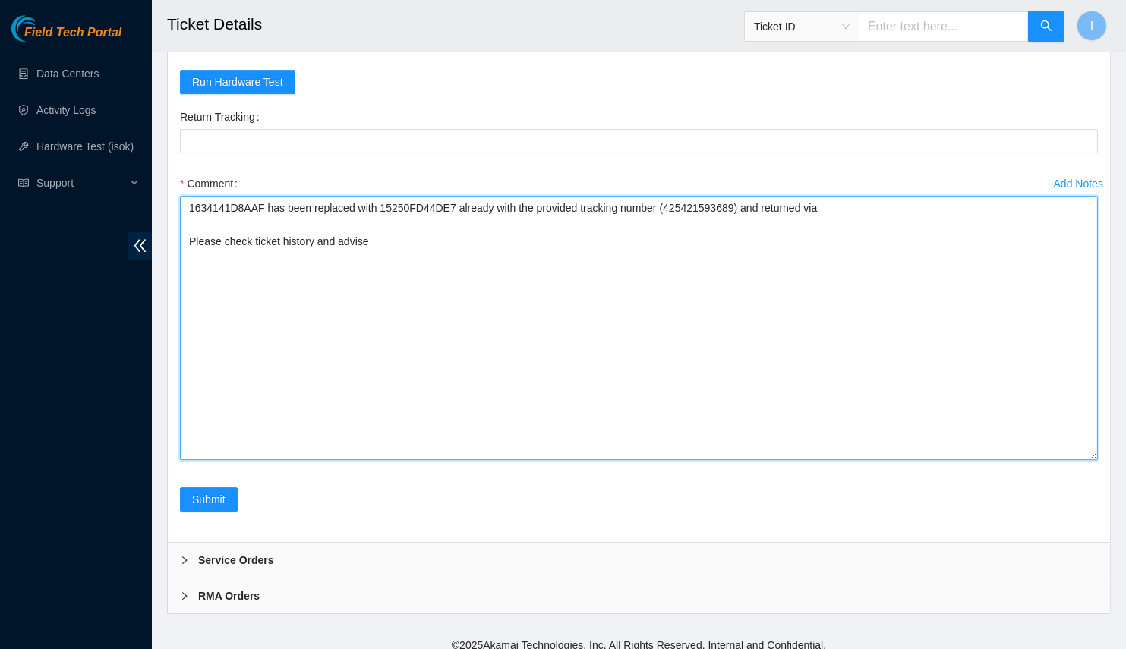
click at [879, 196] on textarea "1634141D8AAF has been replaced with 15250FD44DE7 already with the provided trac…" at bounding box center [639, 328] width 918 height 264
paste textarea "463470040500"
click at [656, 200] on textarea "1634141D8AAF has been replaced with 15250FD44DE7 already with the provided trac…" at bounding box center [639, 328] width 918 height 264
click at [723, 201] on textarea "1634141D8AAF has been replaced with 15250FD44DE7 already with the provided trac…" at bounding box center [639, 328] width 918 height 264
click at [624, 247] on textarea "1634141D8AAF has been replaced with 15250FD44DE7 already with the provided trac…" at bounding box center [639, 328] width 918 height 264
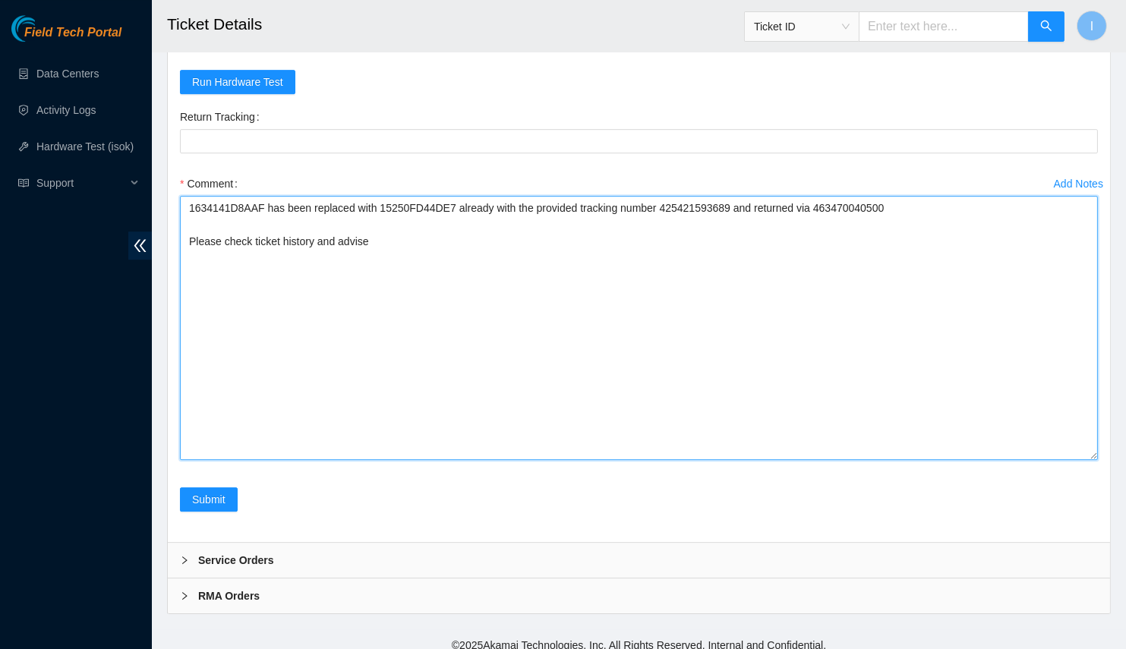
click at [219, 201] on textarea "1634141D8AAF has been replaced with 15250FD44DE7 already with the provided trac…" at bounding box center [639, 328] width 918 height 264
click at [872, 197] on textarea "1634141D8AAF has been replaced with 15250FD44DE7 already with the provided trac…" at bounding box center [639, 328] width 918 height 264
type textarea "1634141D8AAF has been replaced with 15250FD44DE7 already with the provided trac…"
click at [961, 201] on textarea "1634141D8AAF has been replaced with 15250FD44DE7 already with the provided trac…" at bounding box center [639, 328] width 918 height 264
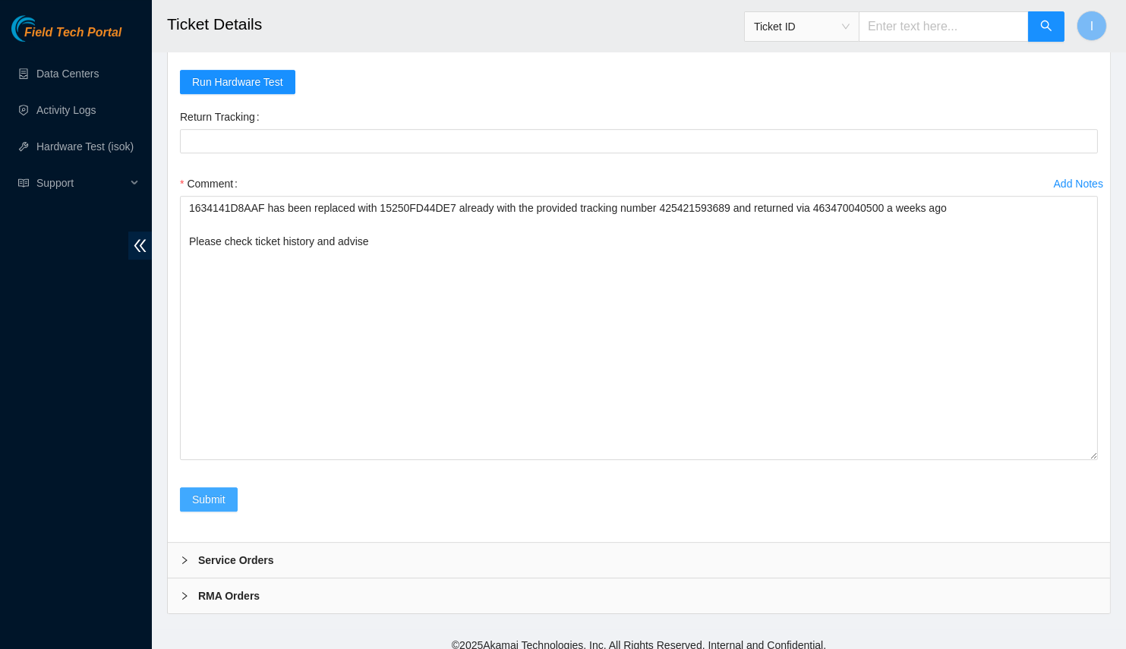
click at [207, 499] on button "Submit" at bounding box center [209, 500] width 58 height 24
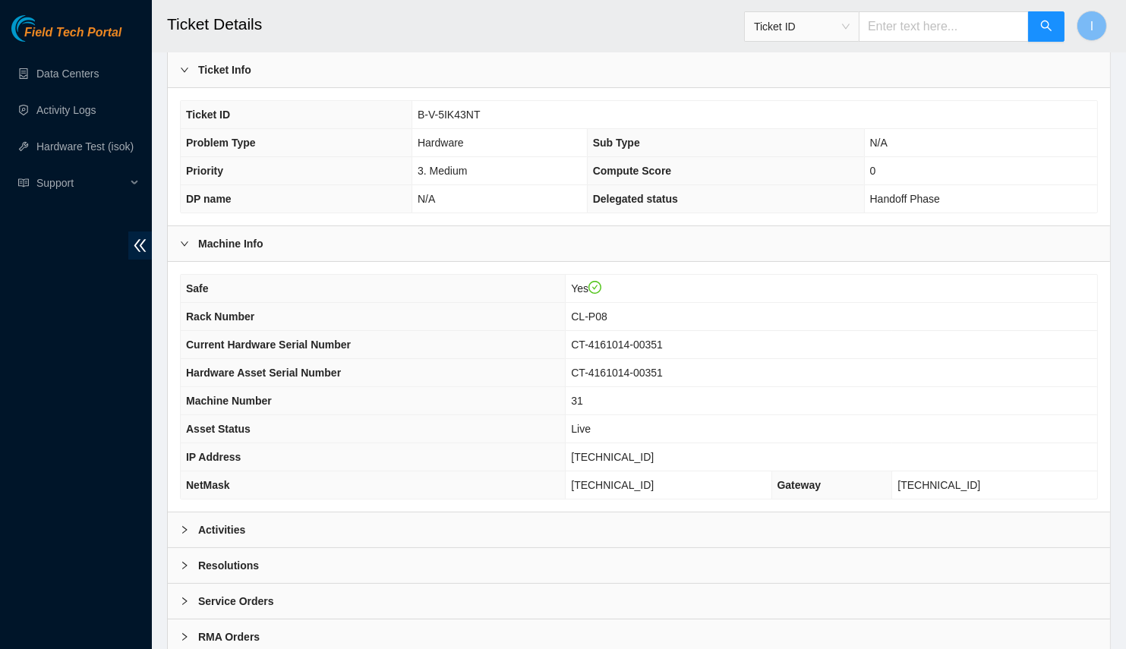
scroll to position [286, 0]
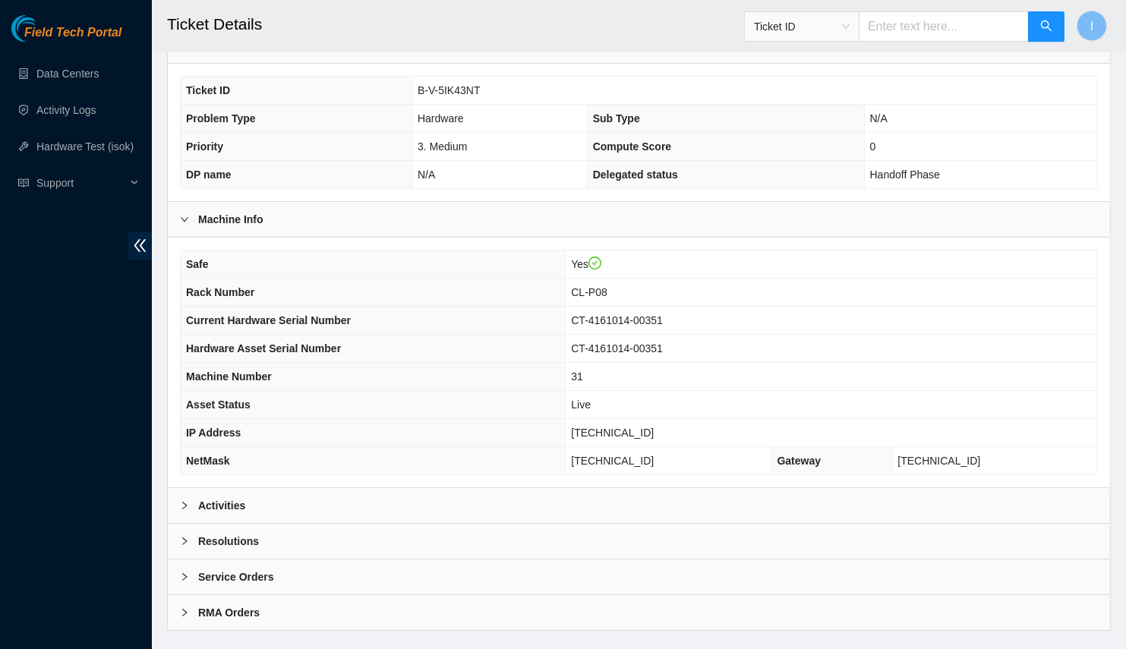
click at [559, 494] on div "Activities" at bounding box center [639, 505] width 943 height 35
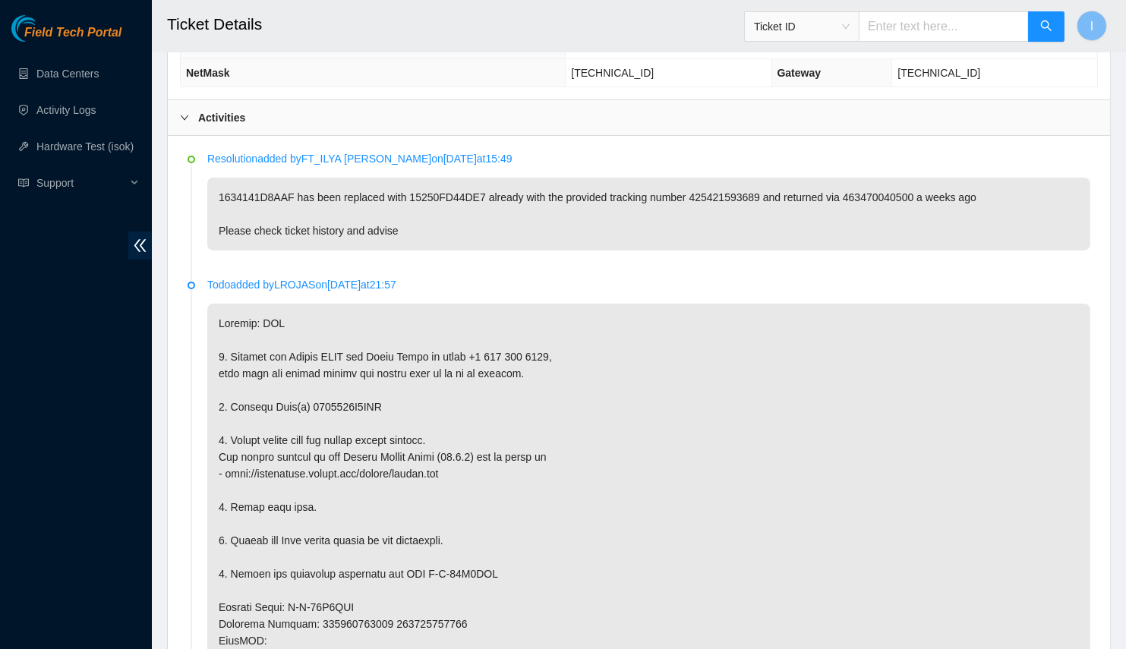
scroll to position [673, 0]
